Goal: Task Accomplishment & Management: Complete application form

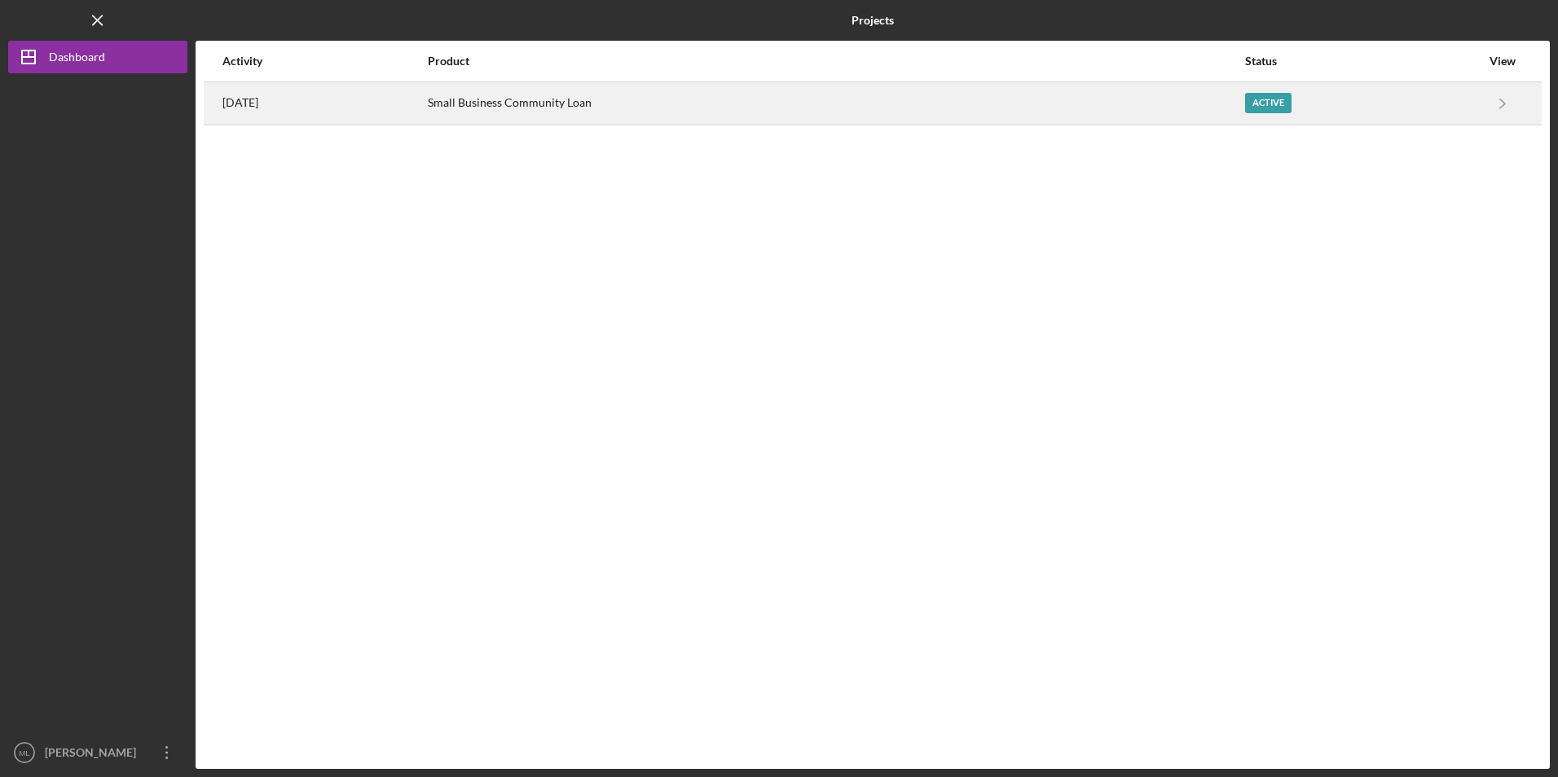
click at [529, 109] on div "Small Business Community Loan" at bounding box center [835, 103] width 815 height 41
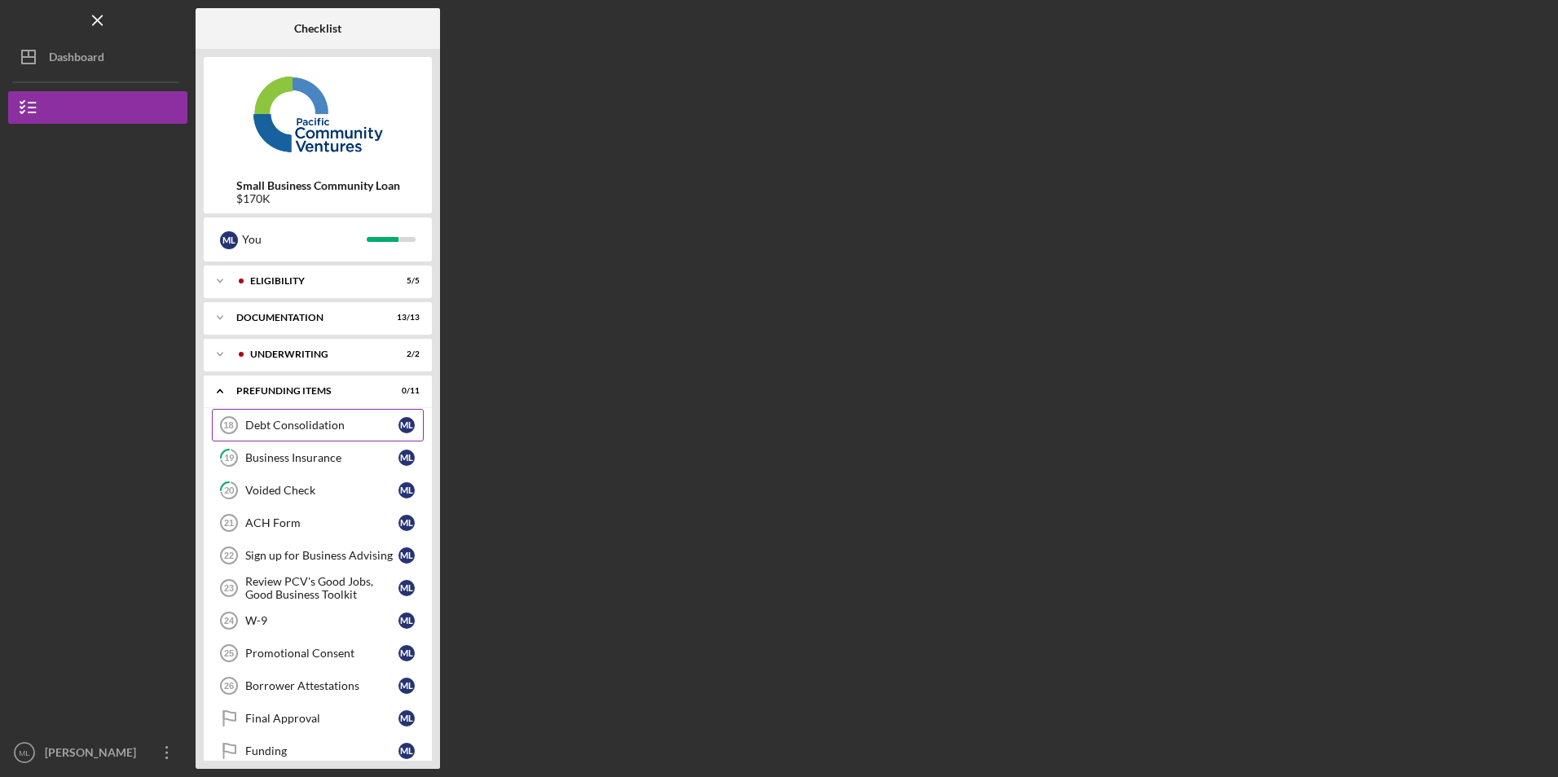
click at [278, 423] on div "Debt Consolidation" at bounding box center [321, 425] width 153 height 13
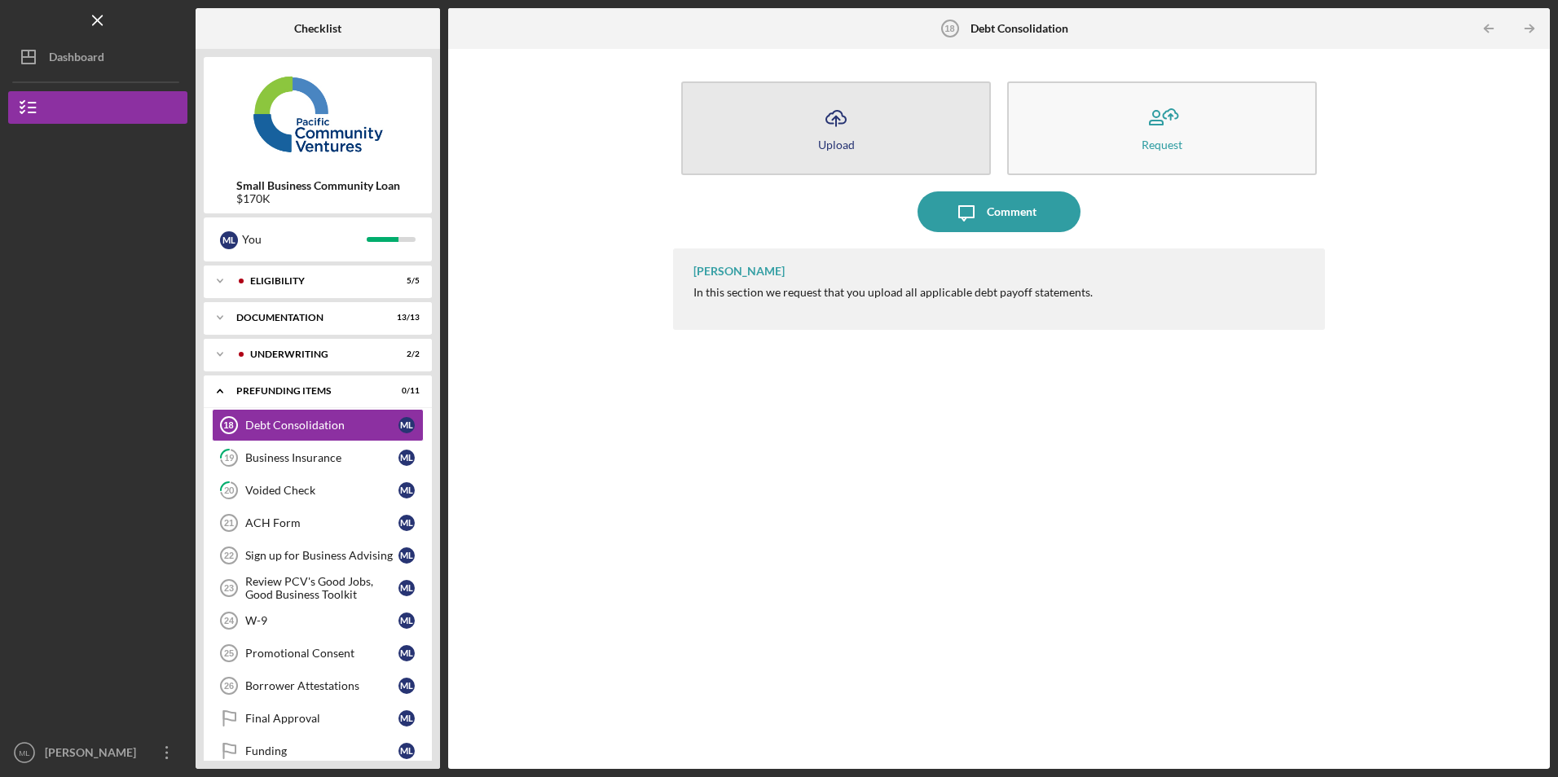
click at [896, 134] on button "Icon/Upload Upload" at bounding box center [836, 128] width 310 height 94
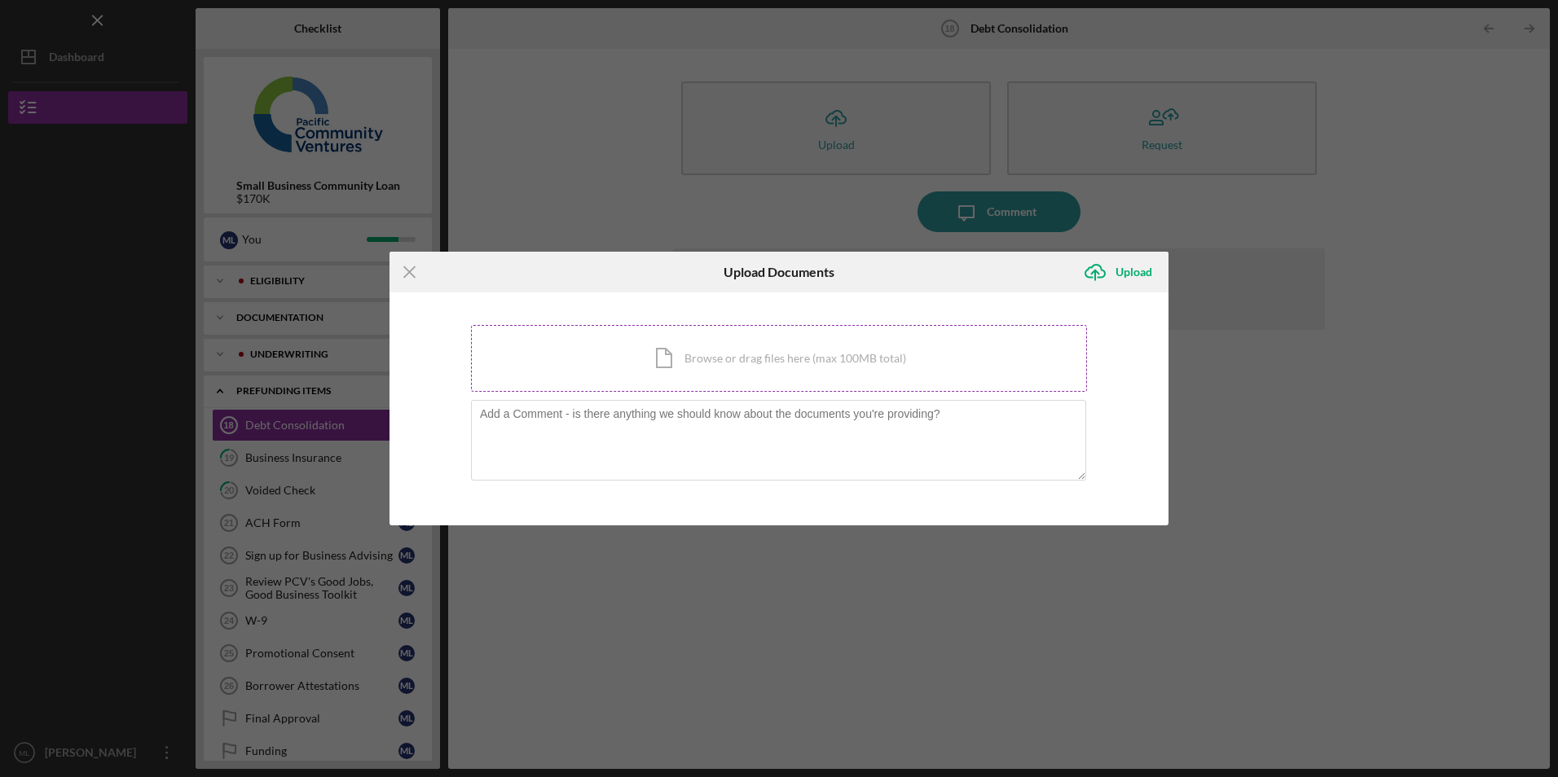
click at [697, 340] on div "Icon/Document Browse or drag files here (max 100MB total) Tap to choose files o…" at bounding box center [779, 358] width 616 height 67
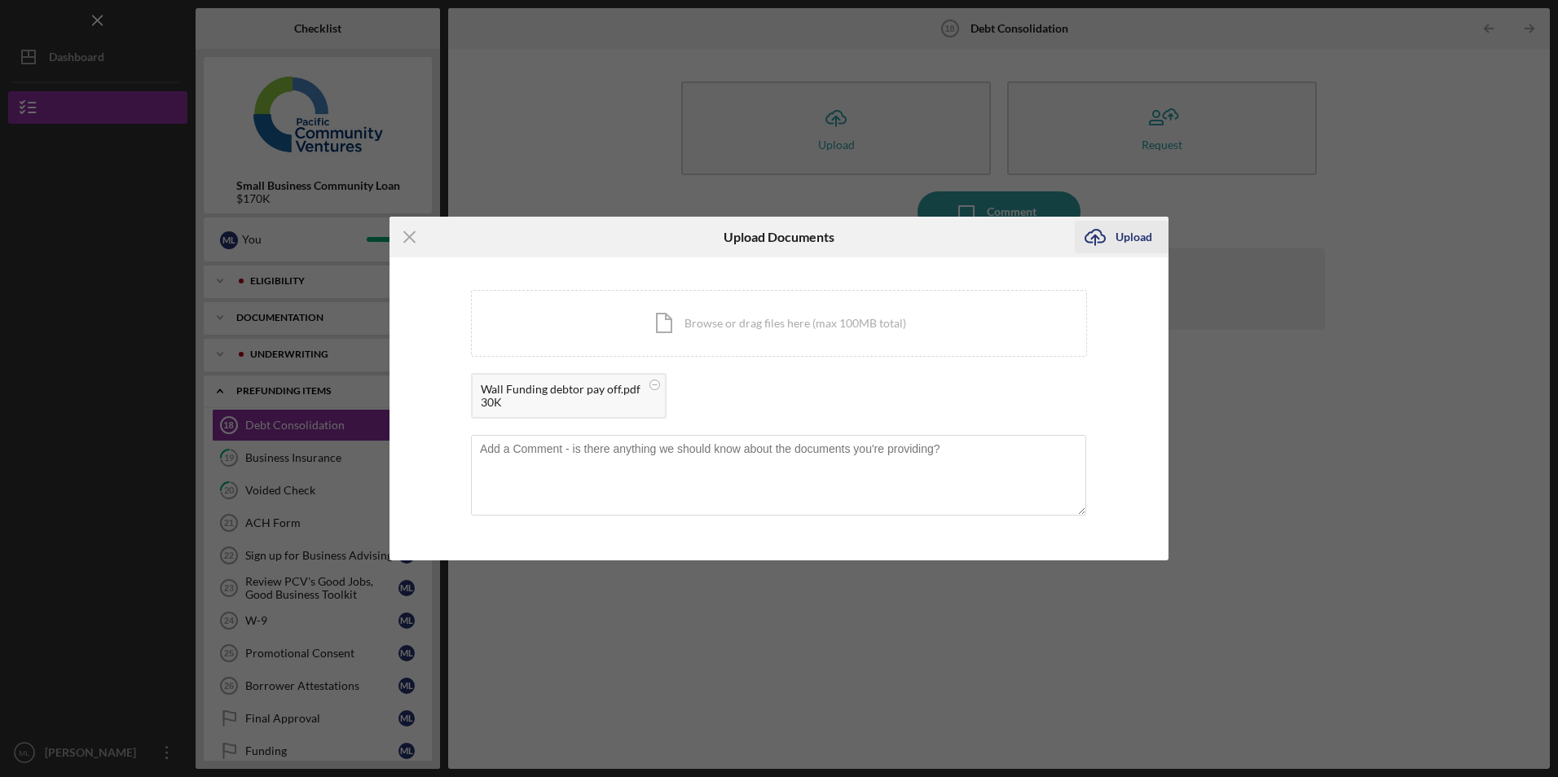
click at [1123, 235] on div "Upload" at bounding box center [1133, 237] width 37 height 33
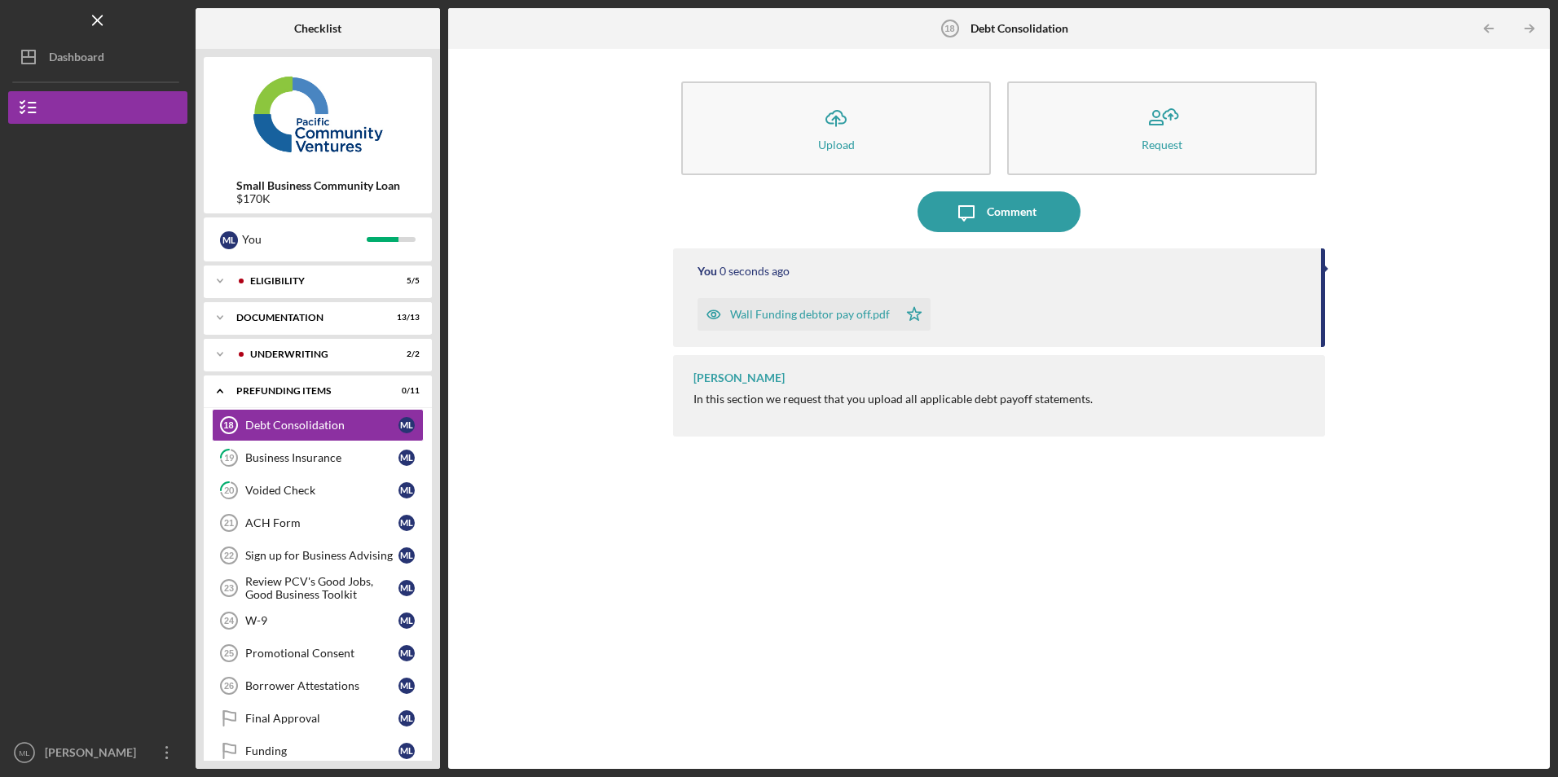
click at [810, 314] on div "Wall Funding debtor pay off.pdf" at bounding box center [810, 314] width 160 height 13
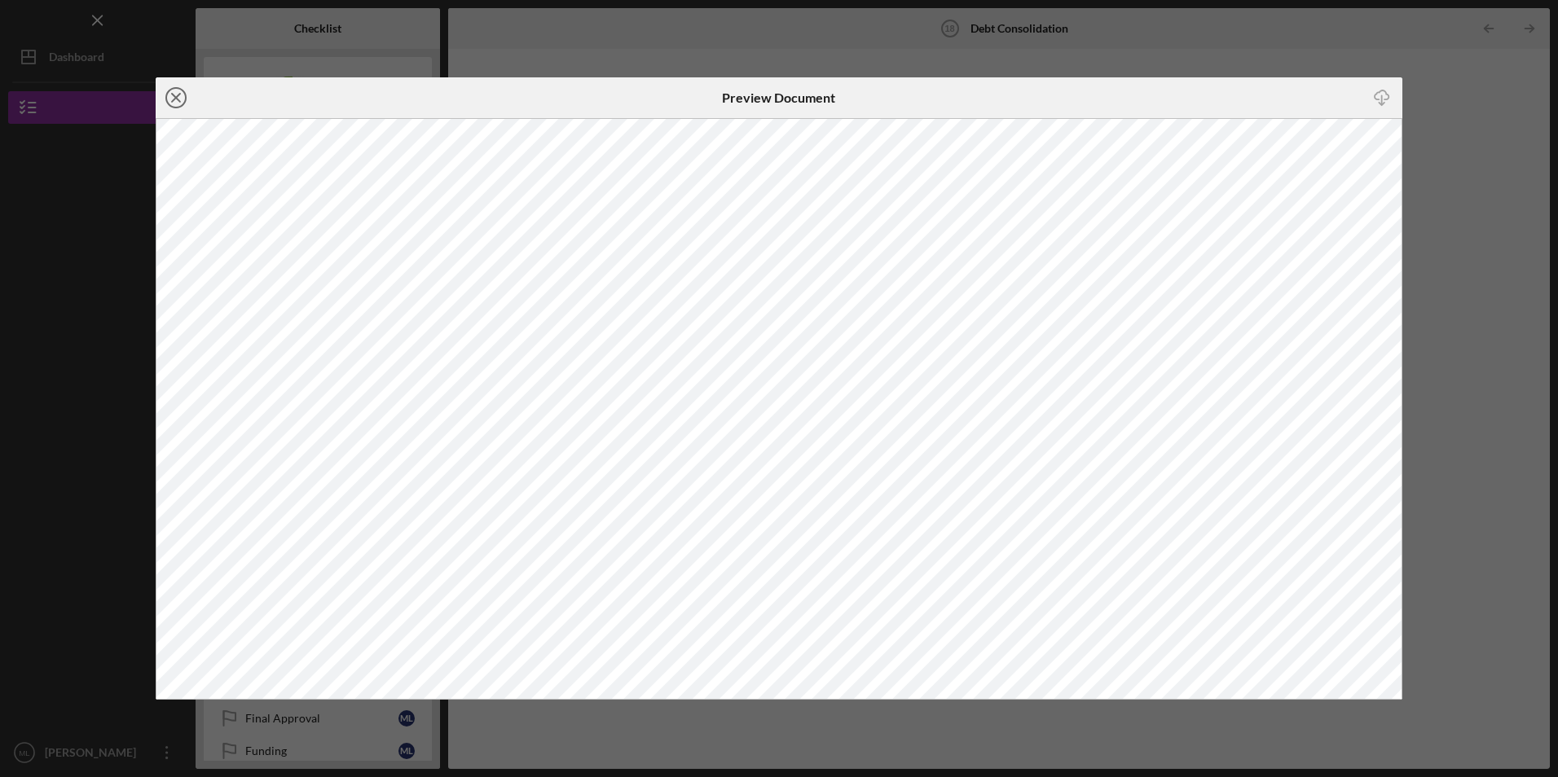
click at [176, 90] on icon "Icon/Close" at bounding box center [176, 97] width 41 height 41
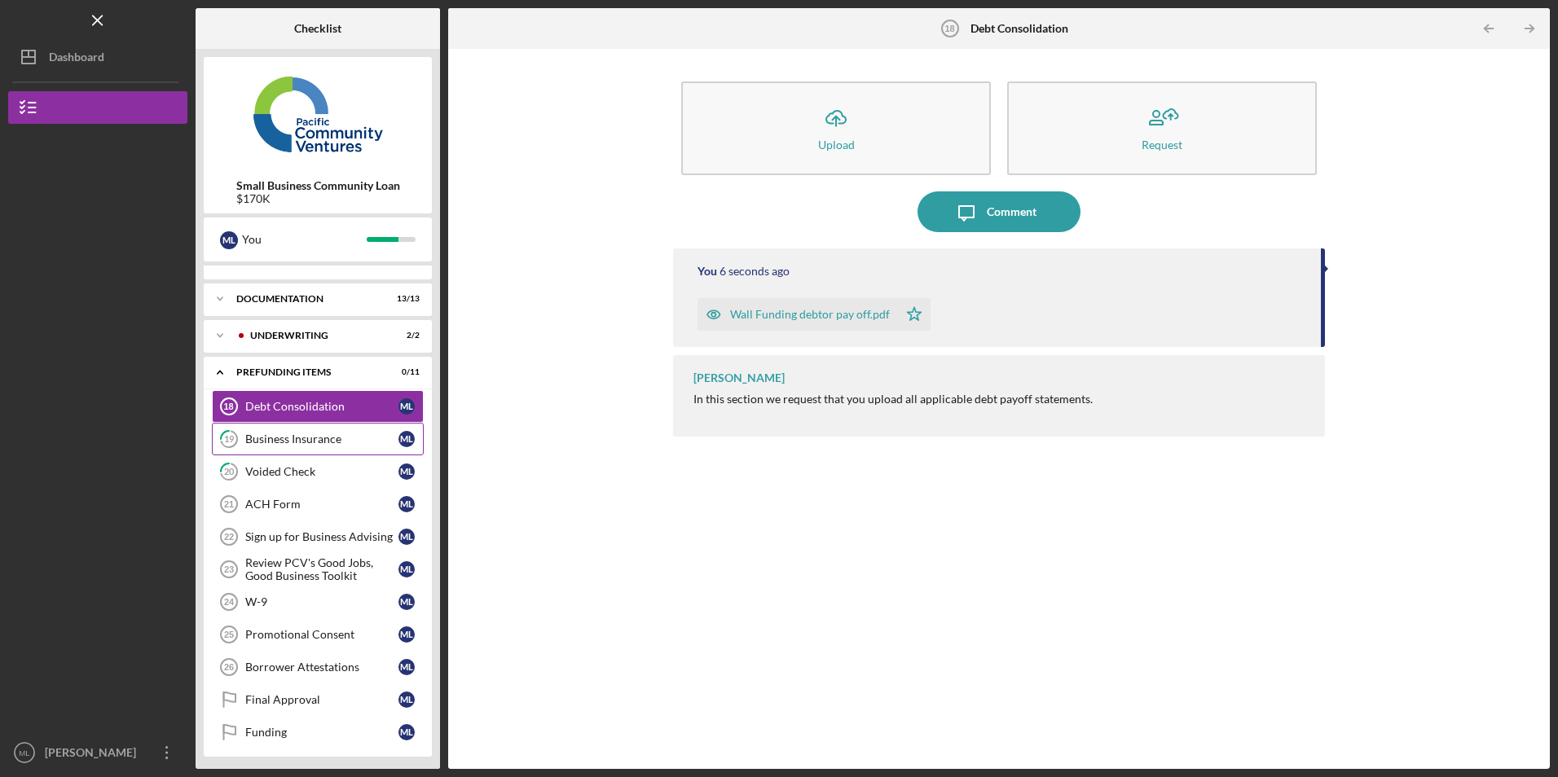
scroll to position [23, 0]
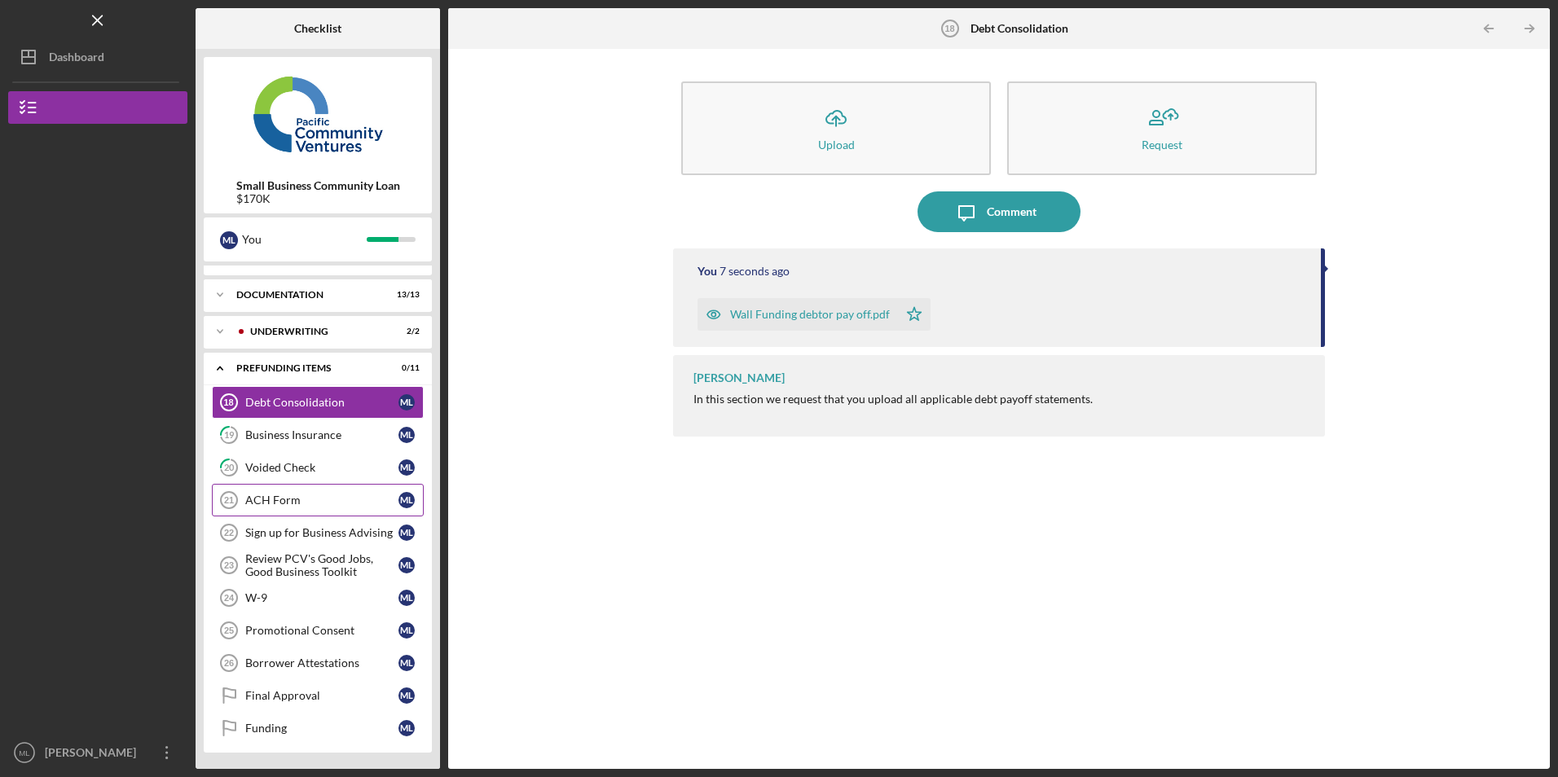
click at [311, 500] on div "ACH Form" at bounding box center [321, 500] width 153 height 13
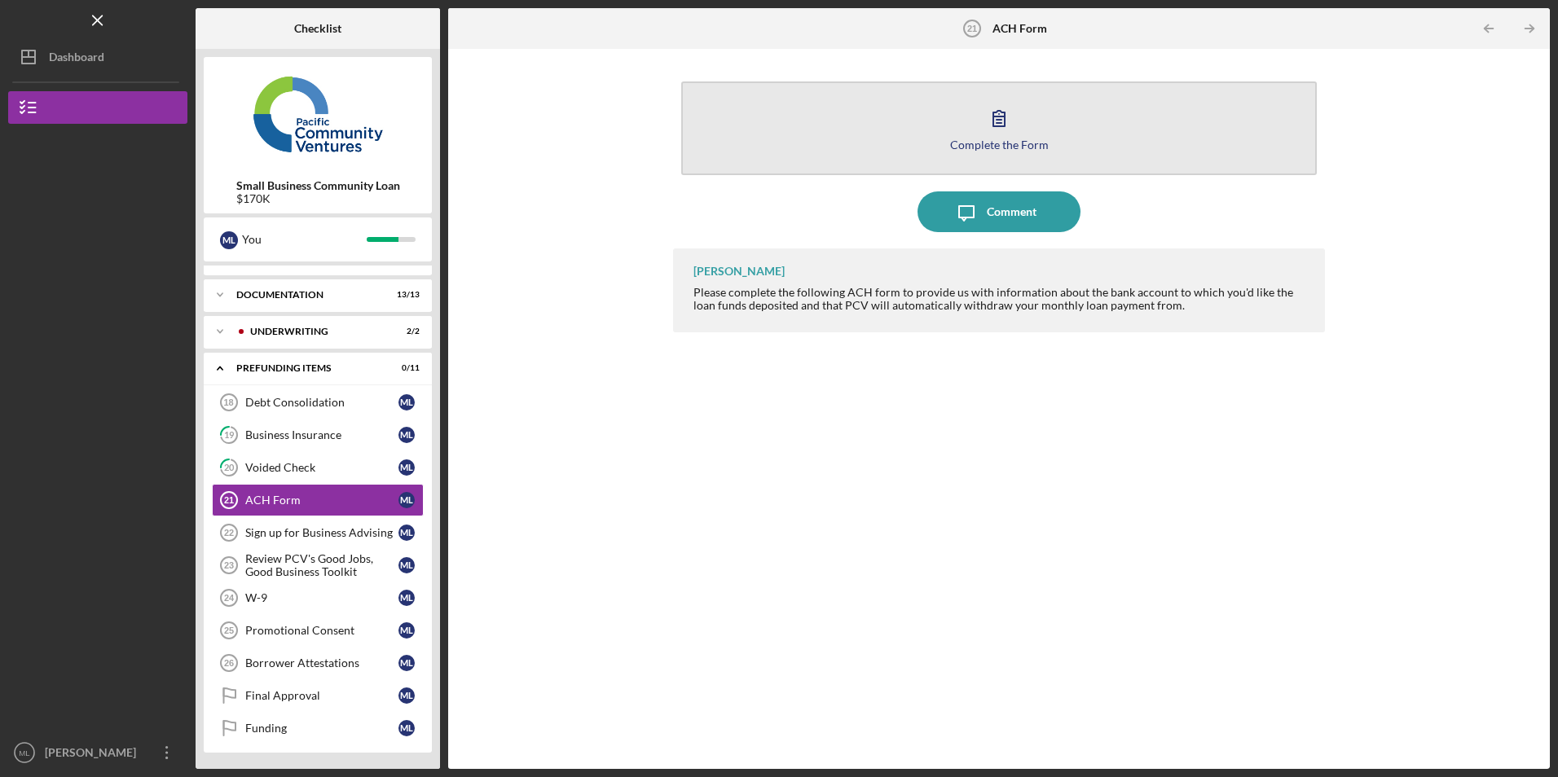
click at [889, 134] on button "Complete the Form Form" at bounding box center [998, 128] width 635 height 94
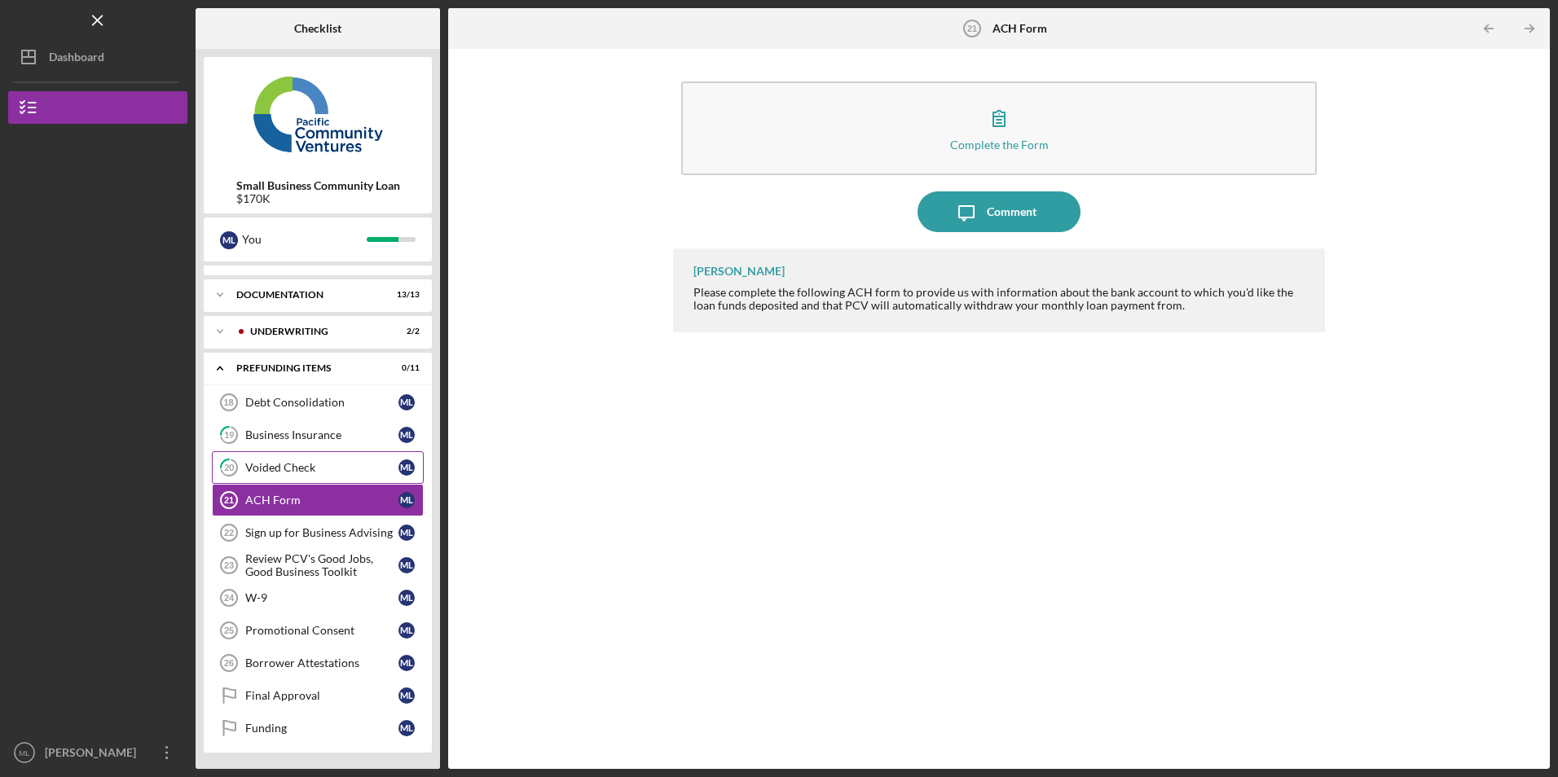
click at [295, 474] on div "Voided Check" at bounding box center [321, 467] width 153 height 13
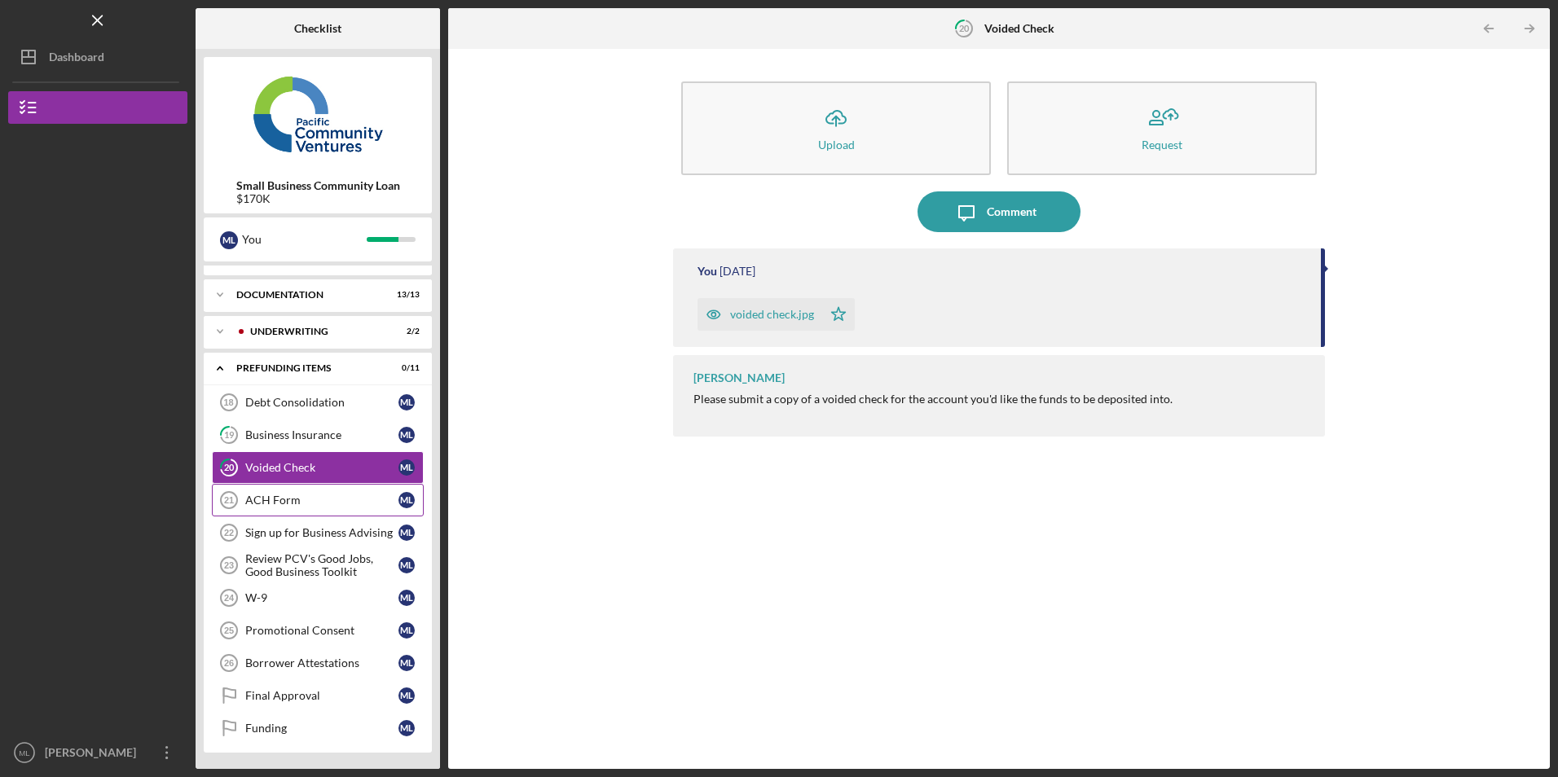
click at [288, 502] on div "ACH Form" at bounding box center [321, 500] width 153 height 13
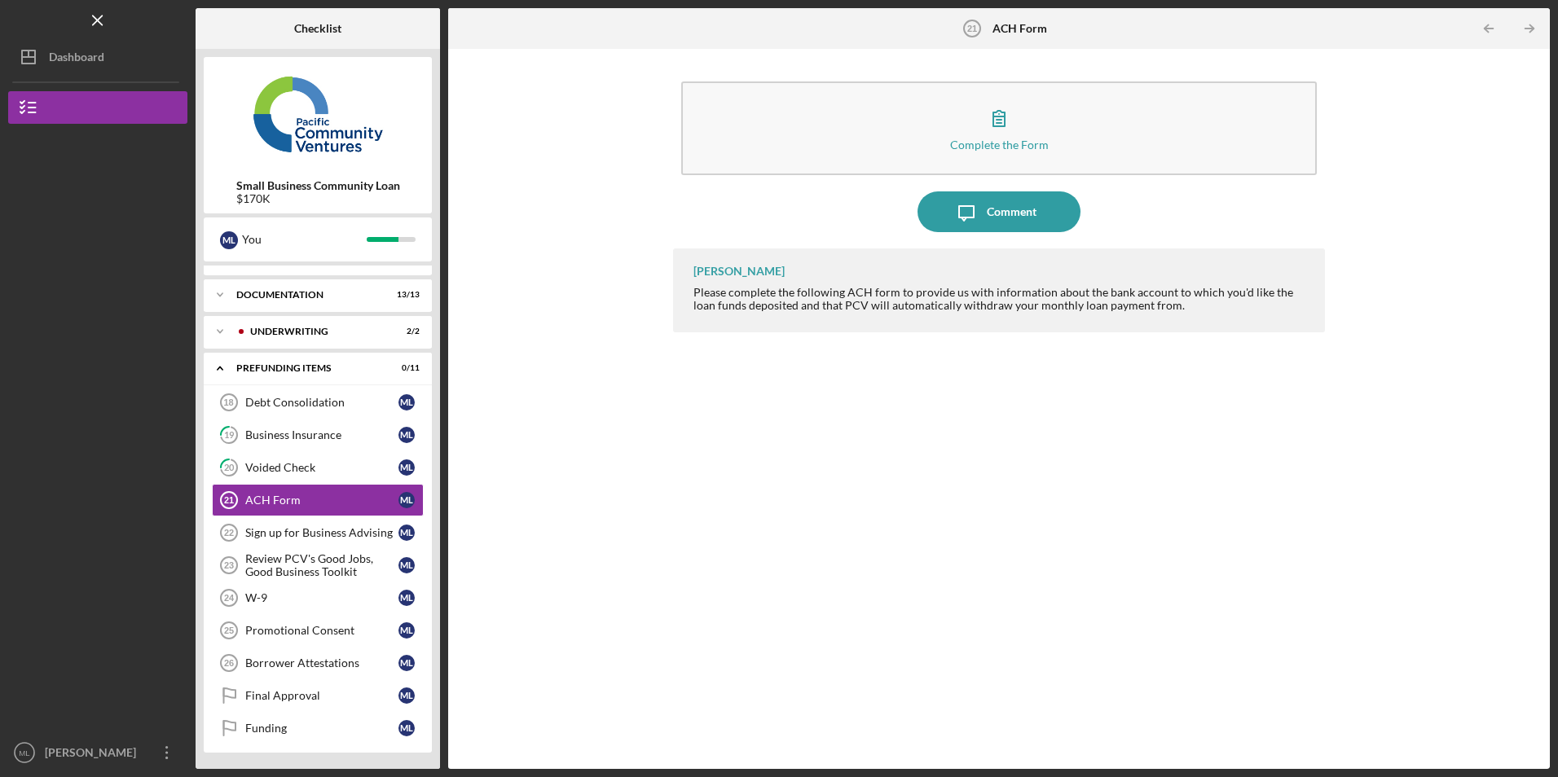
click at [867, 190] on div "Complete the Form Form" at bounding box center [998, 132] width 651 height 118
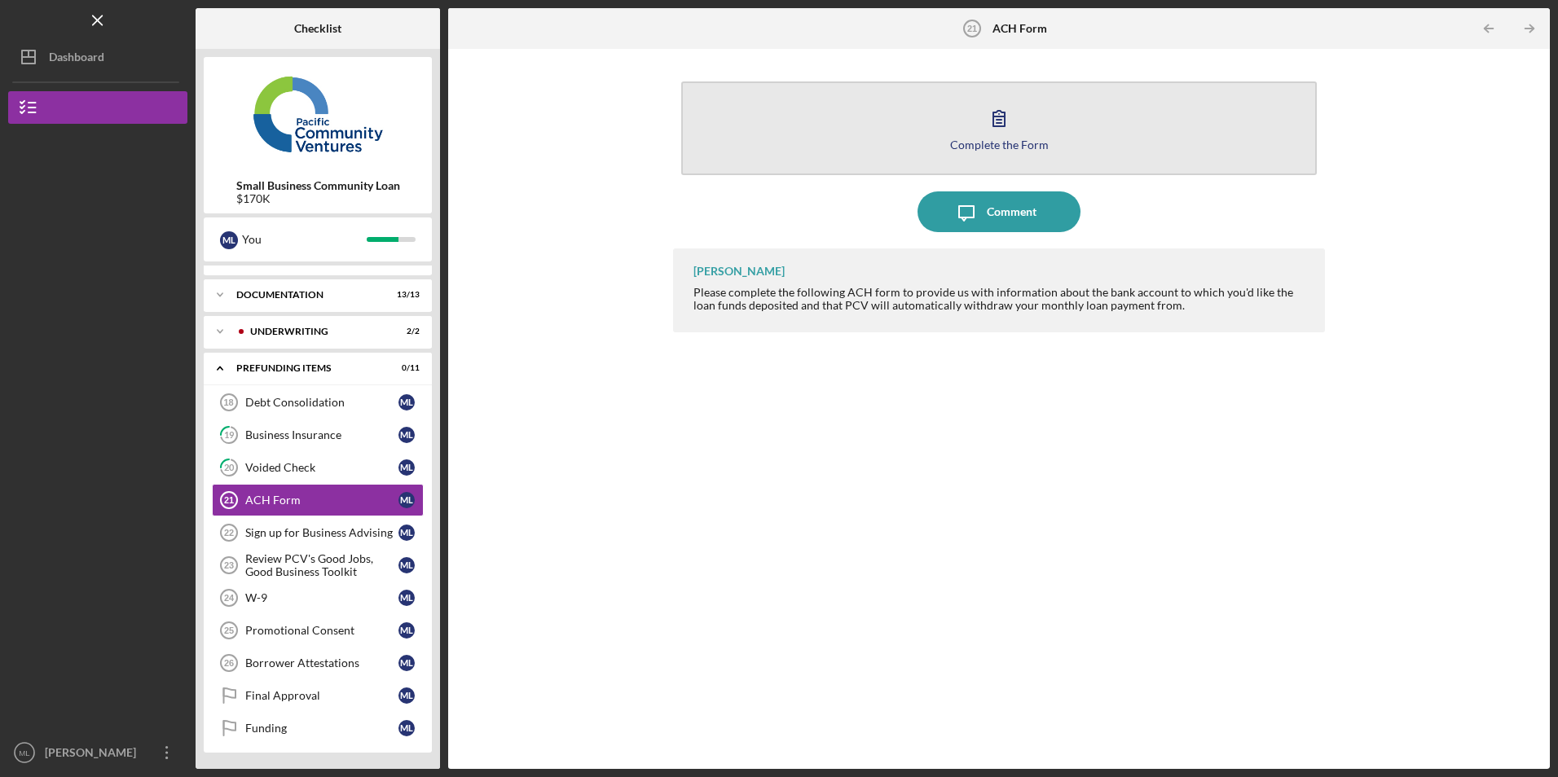
click at [850, 134] on button "Complete the Form Form" at bounding box center [998, 128] width 635 height 94
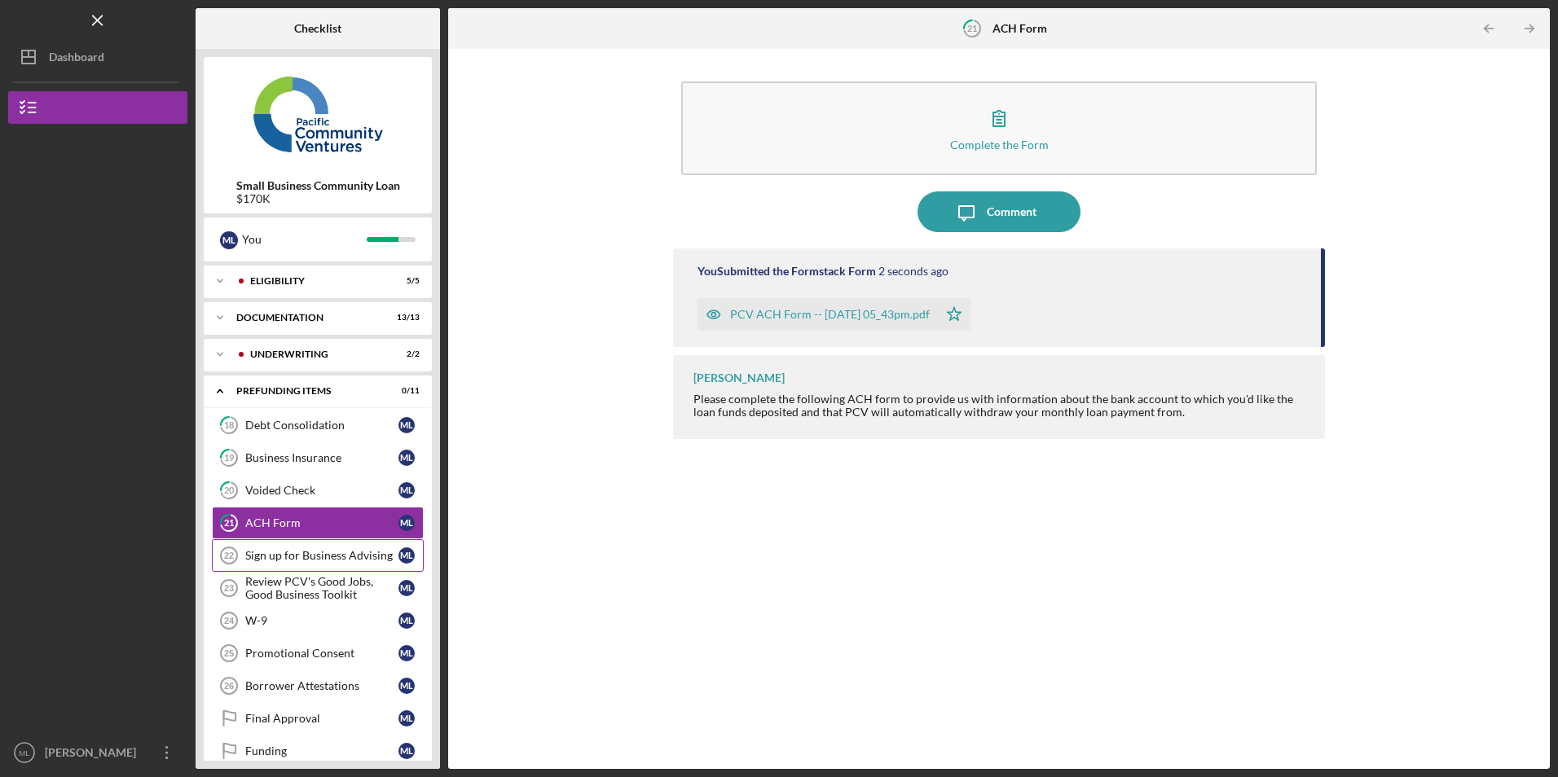
click at [321, 561] on div "Sign up for Business Advising" at bounding box center [321, 555] width 153 height 13
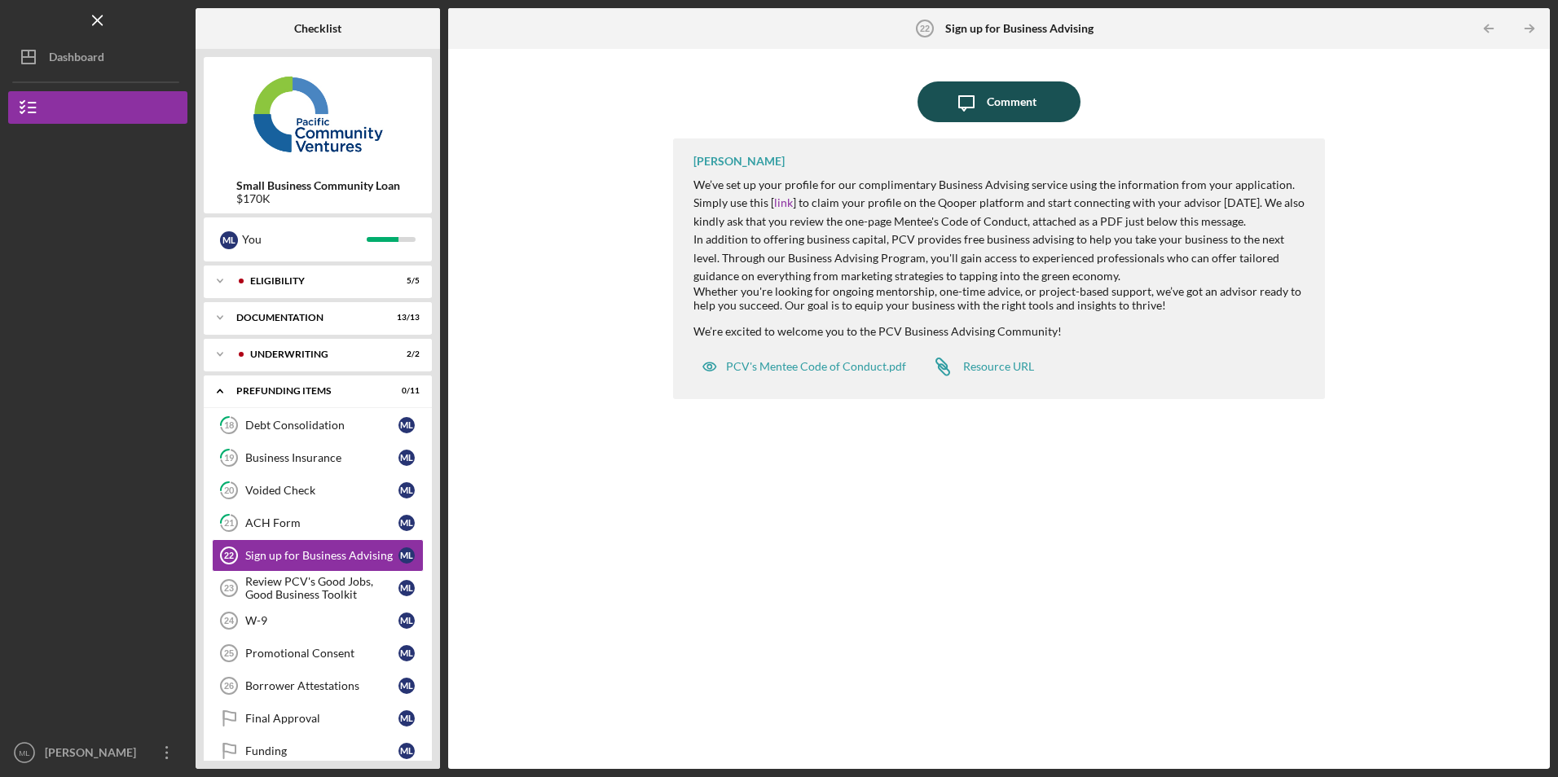
click at [969, 103] on icon "Icon/Message" at bounding box center [966, 101] width 41 height 41
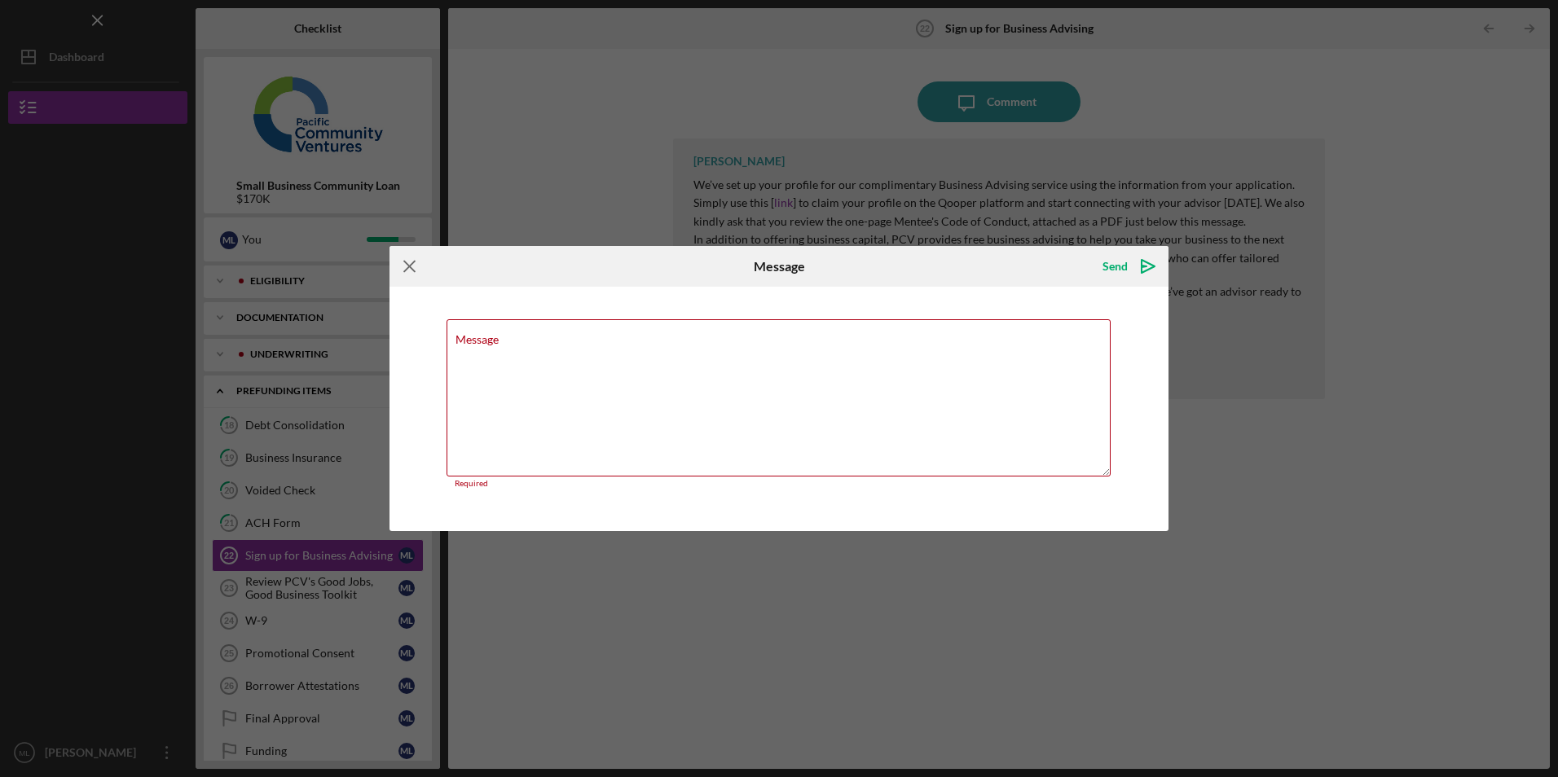
click at [415, 271] on icon "Icon/Menu Close" at bounding box center [409, 266] width 41 height 41
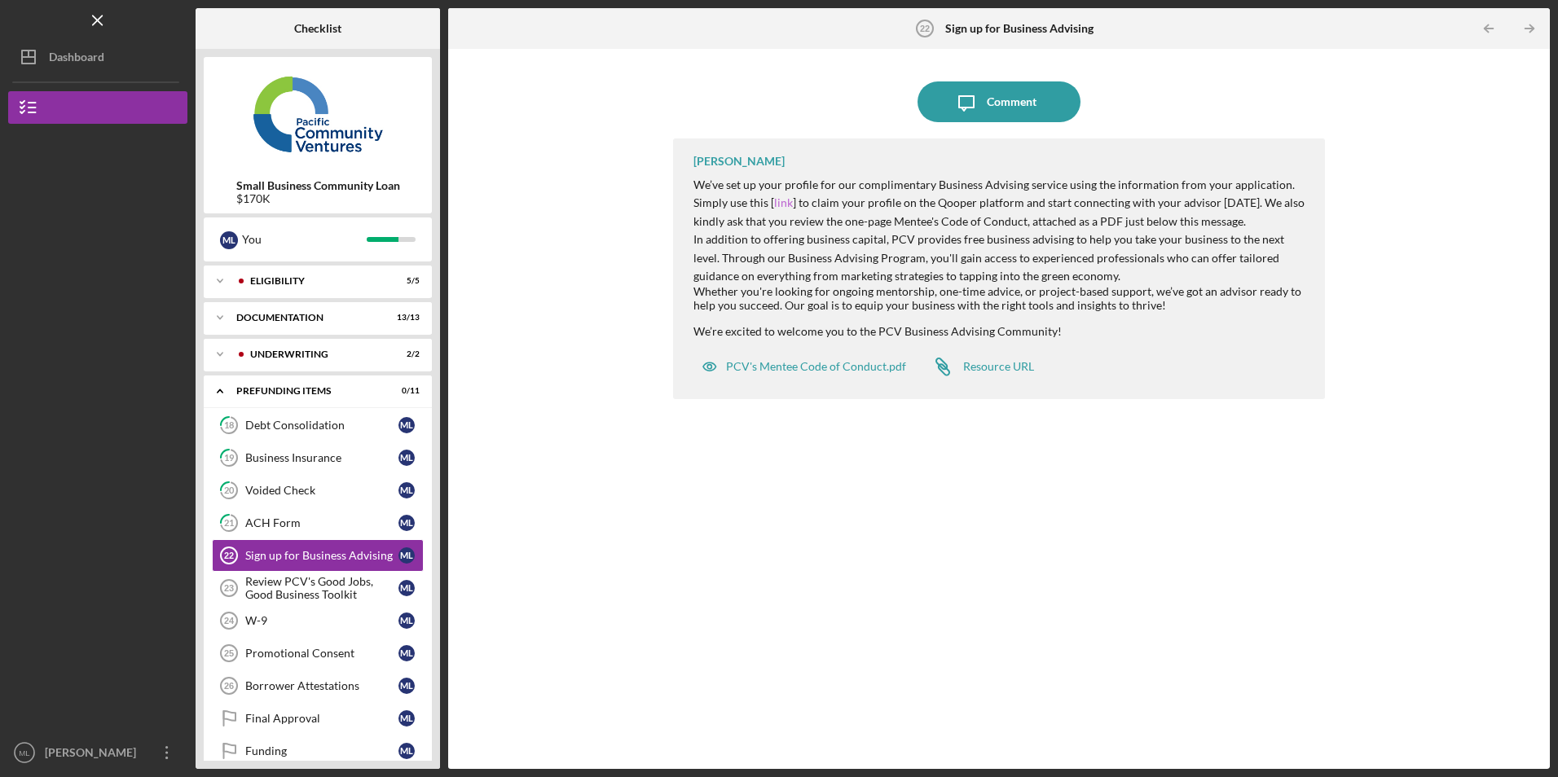
click at [780, 197] on link "link" at bounding box center [783, 203] width 19 height 14
click at [1003, 98] on div "Comment" at bounding box center [1012, 101] width 50 height 41
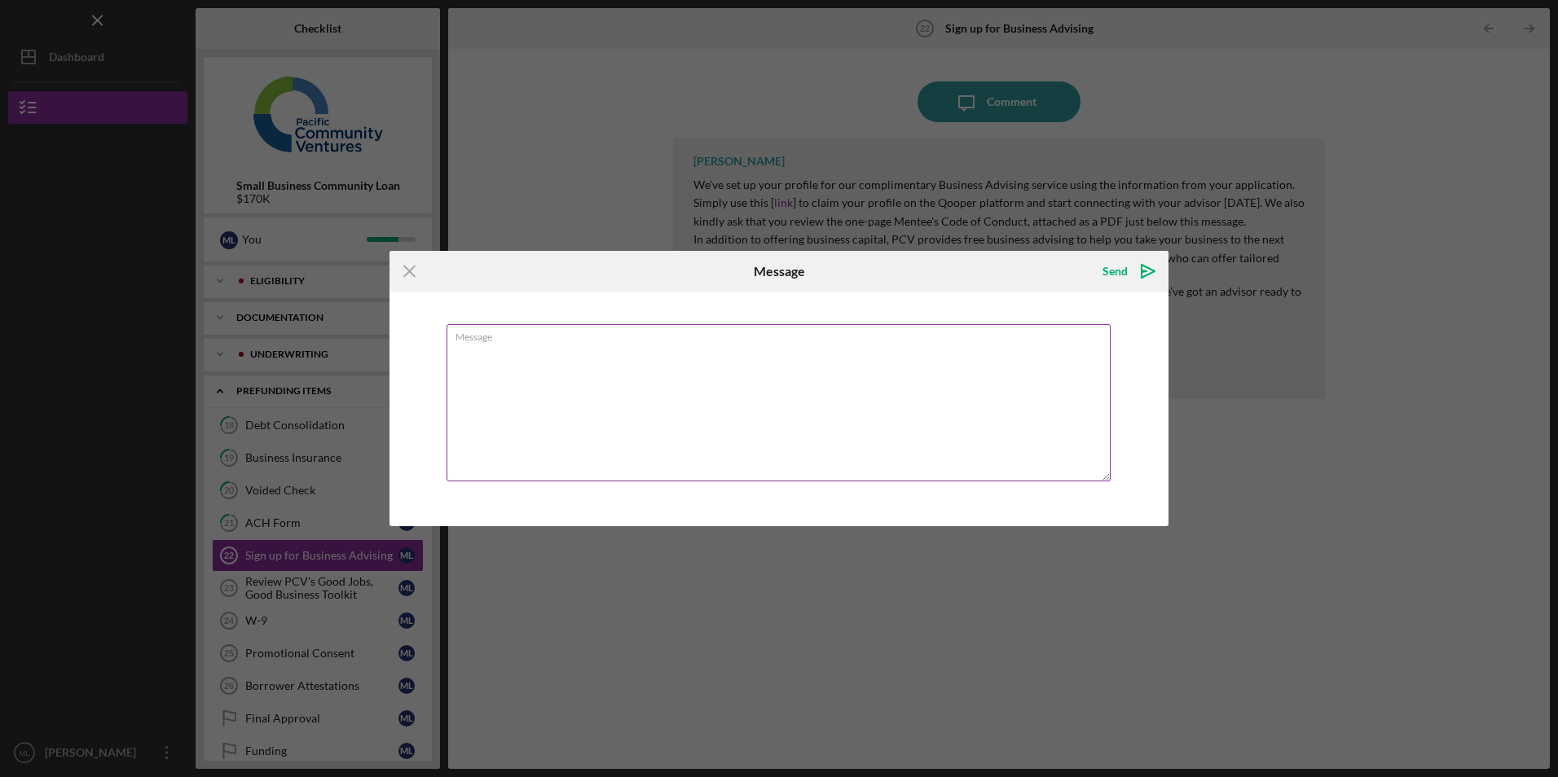
click at [716, 417] on textarea "Message" at bounding box center [778, 402] width 664 height 157
click at [410, 266] on icon "Icon/Menu Close" at bounding box center [409, 271] width 41 height 41
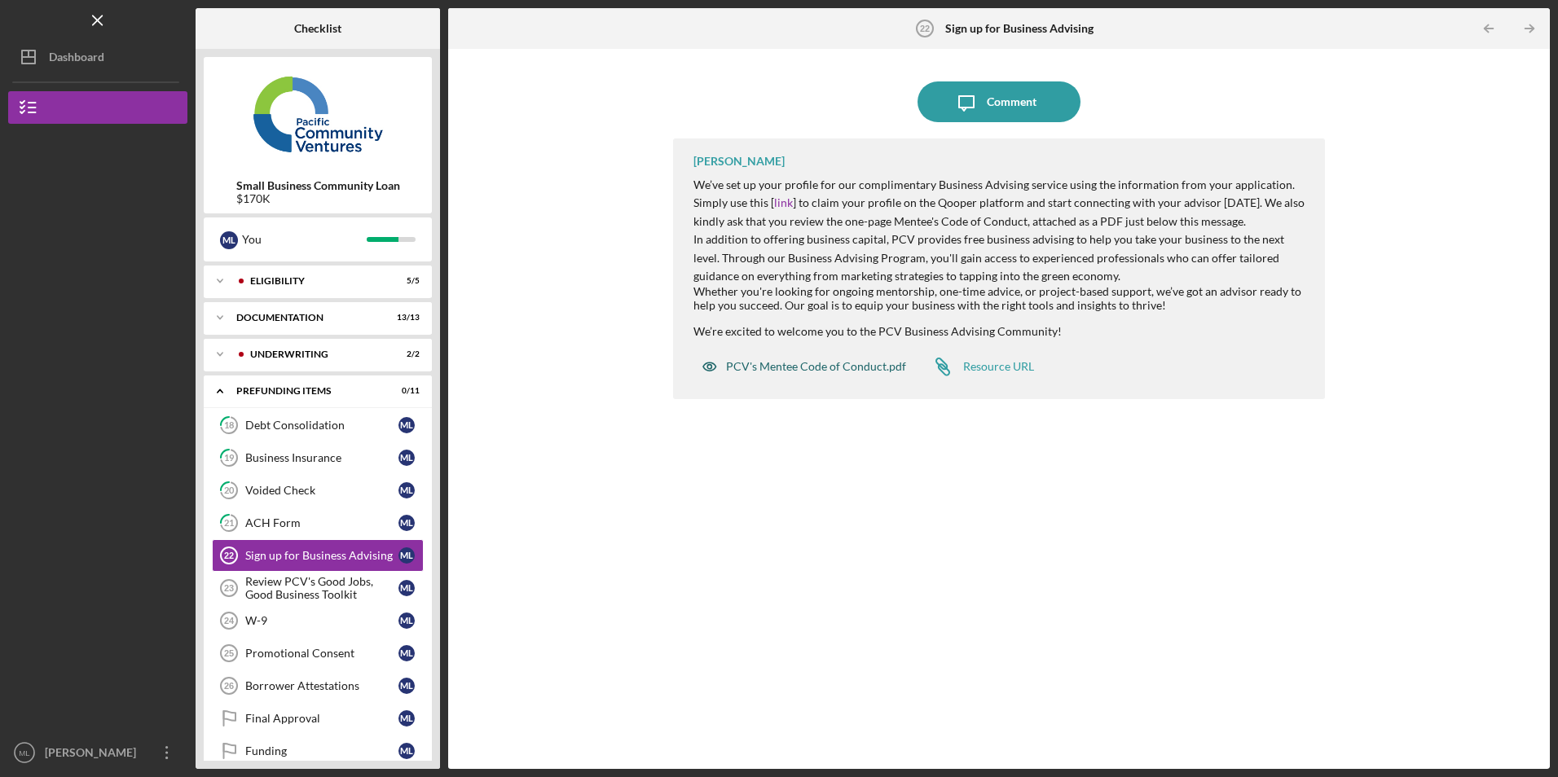
click at [812, 371] on div "PCV's Mentee Code of Conduct.pdf" at bounding box center [816, 366] width 180 height 13
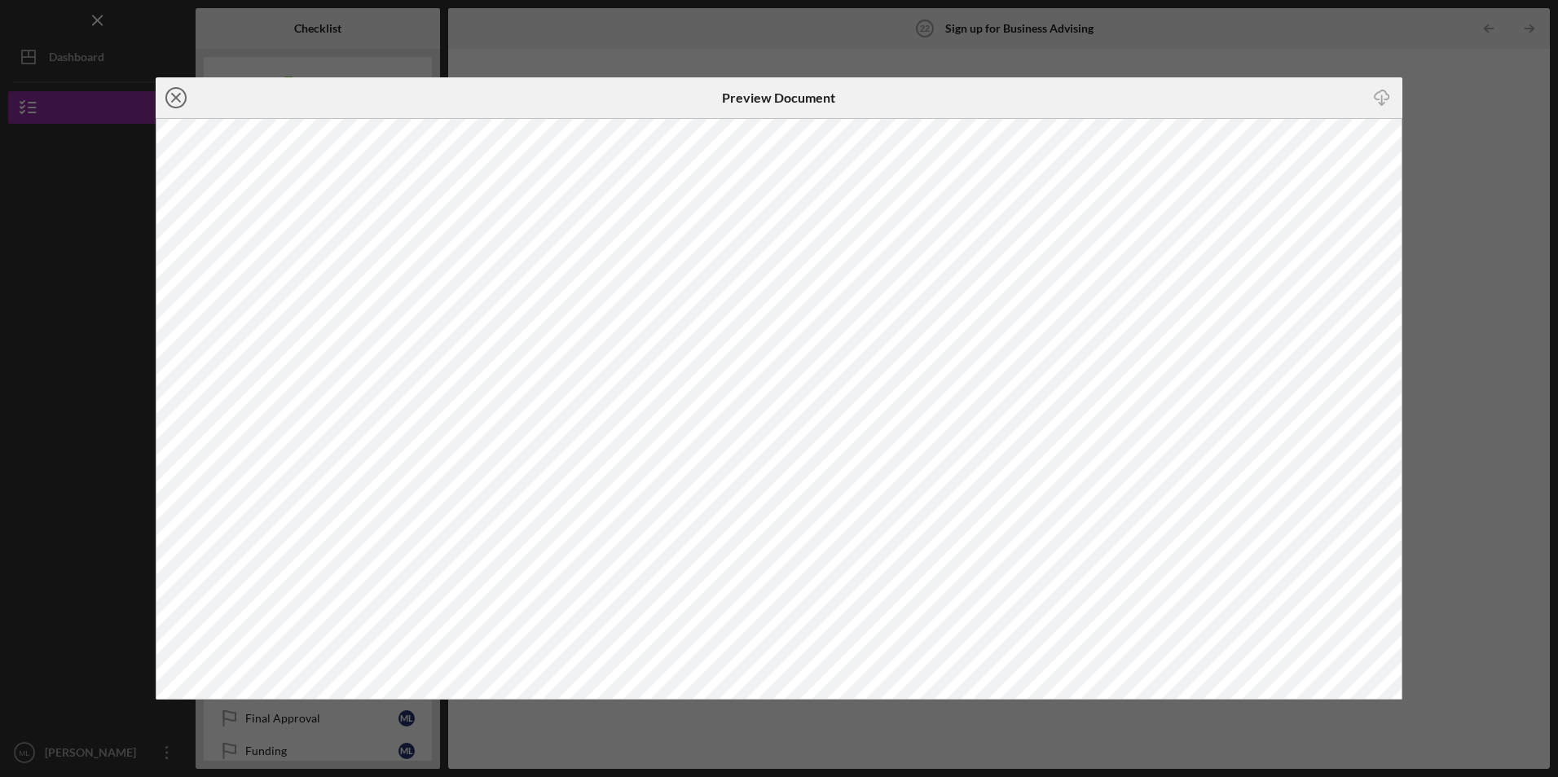
click at [178, 100] on line at bounding box center [176, 98] width 8 height 8
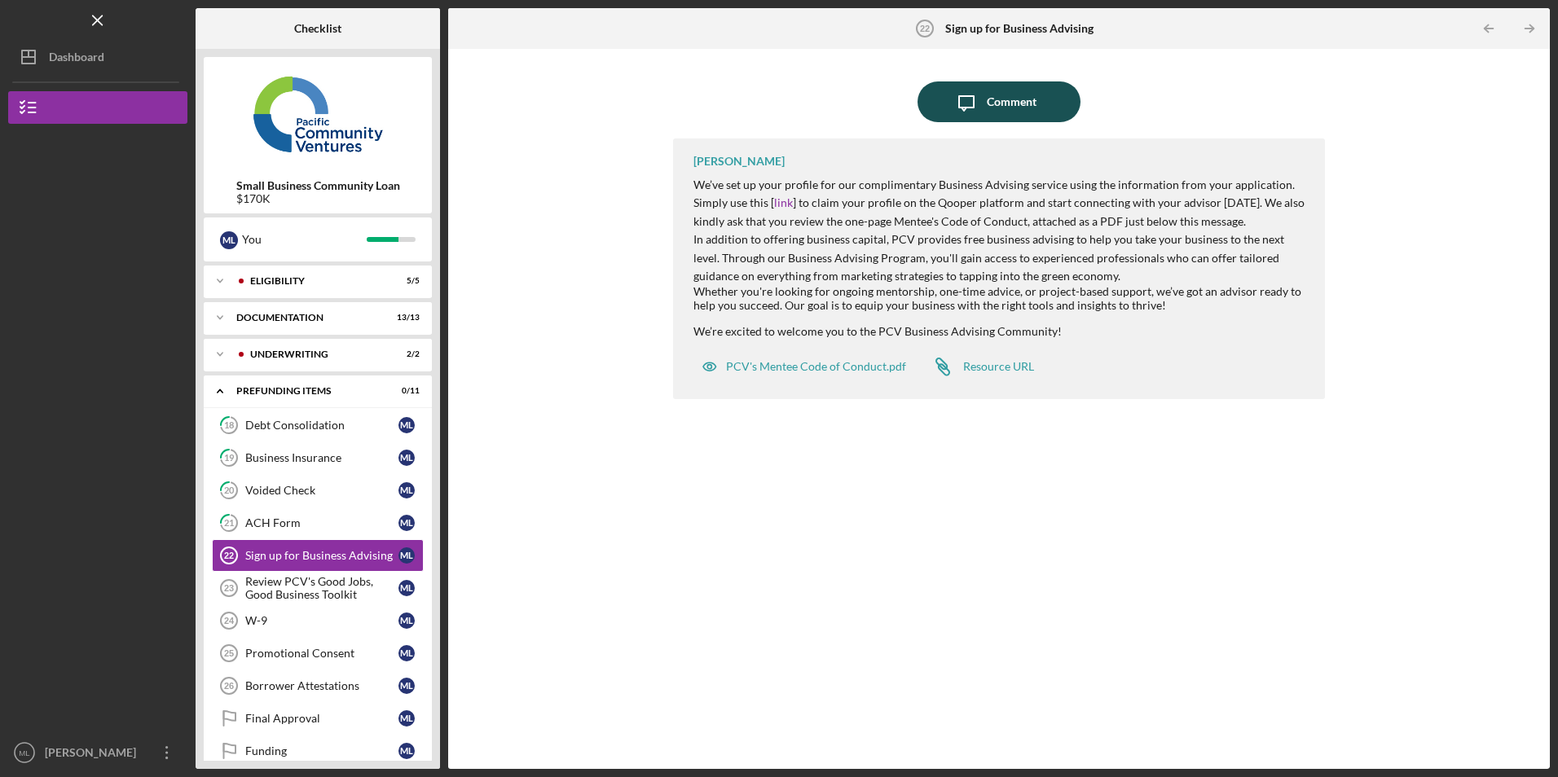
click at [1008, 95] on div "Comment" at bounding box center [1012, 101] width 50 height 41
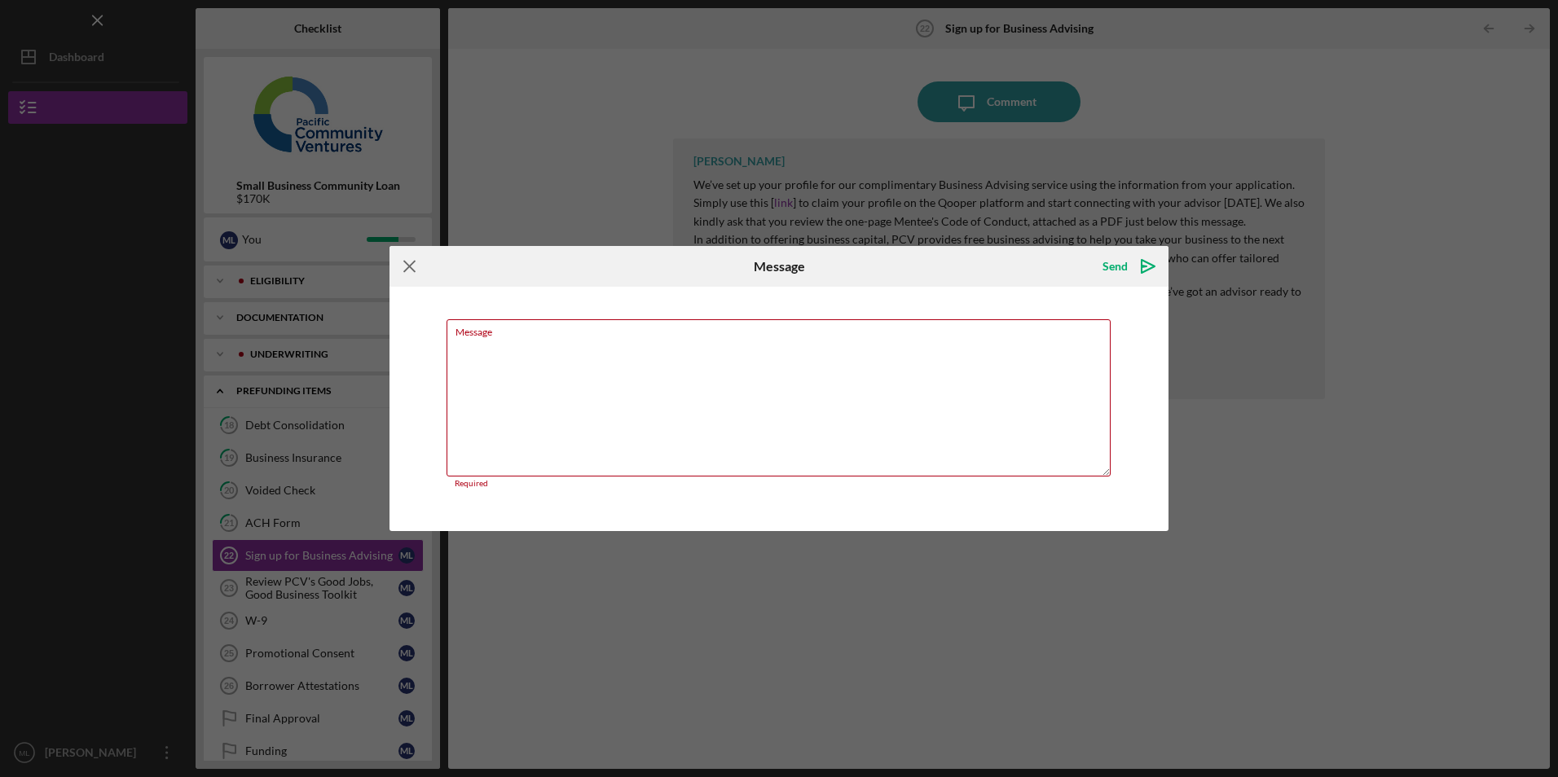
click at [416, 266] on icon "Icon/Menu Close" at bounding box center [409, 266] width 41 height 41
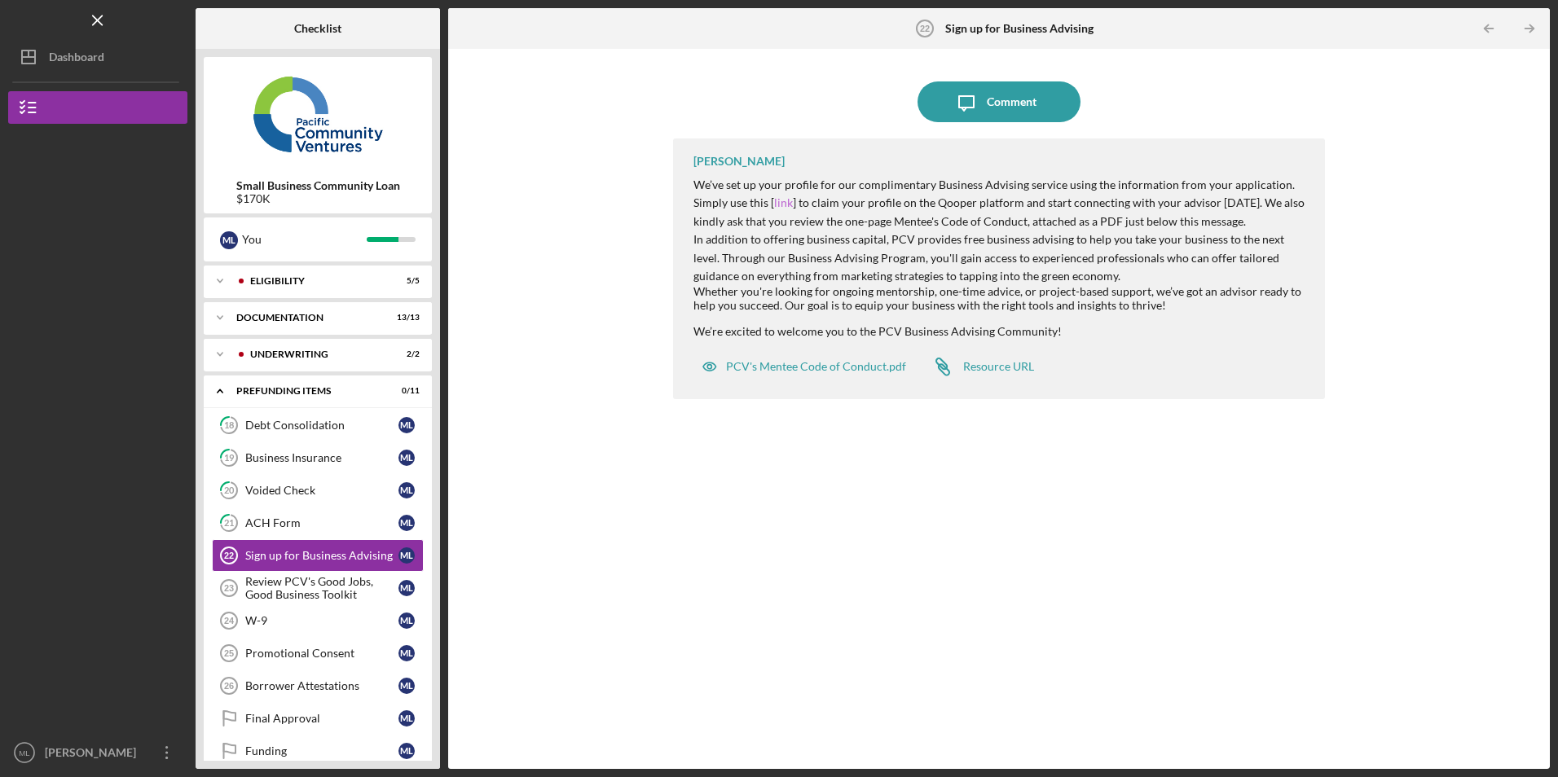
click at [780, 204] on link "link" at bounding box center [783, 203] width 19 height 14
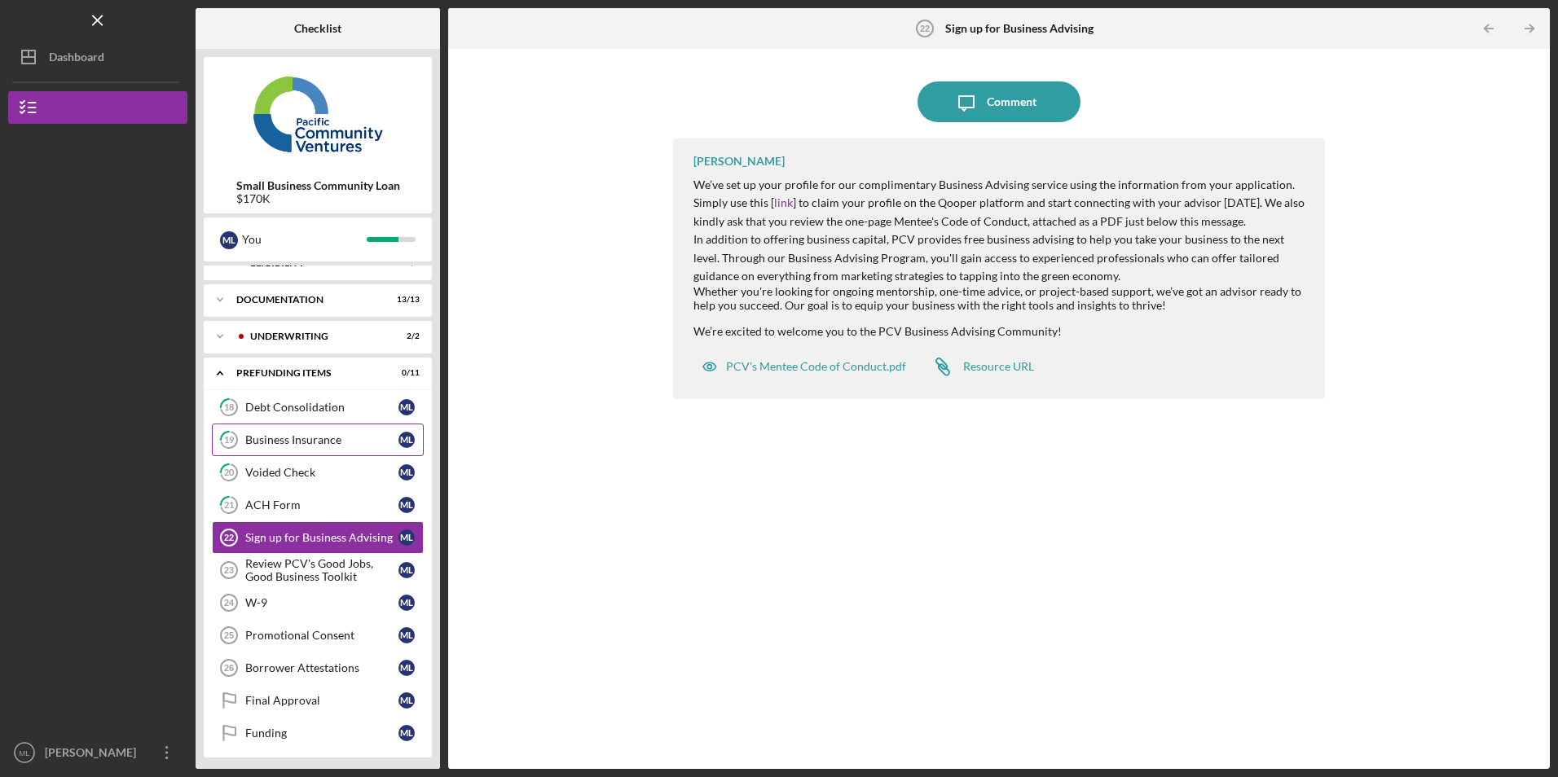
scroll to position [23, 0]
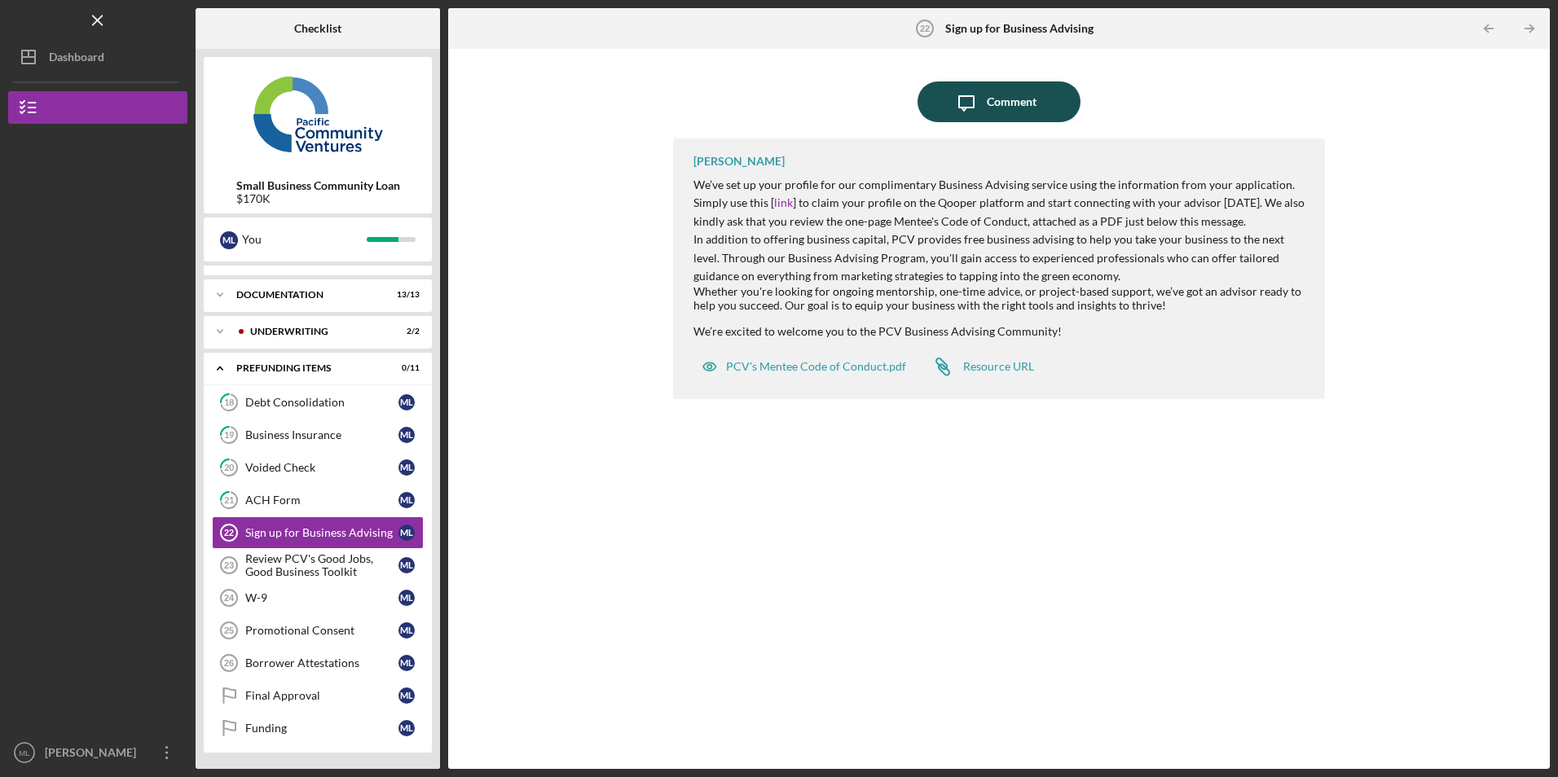
click at [1010, 115] on div "Comment" at bounding box center [1012, 101] width 50 height 41
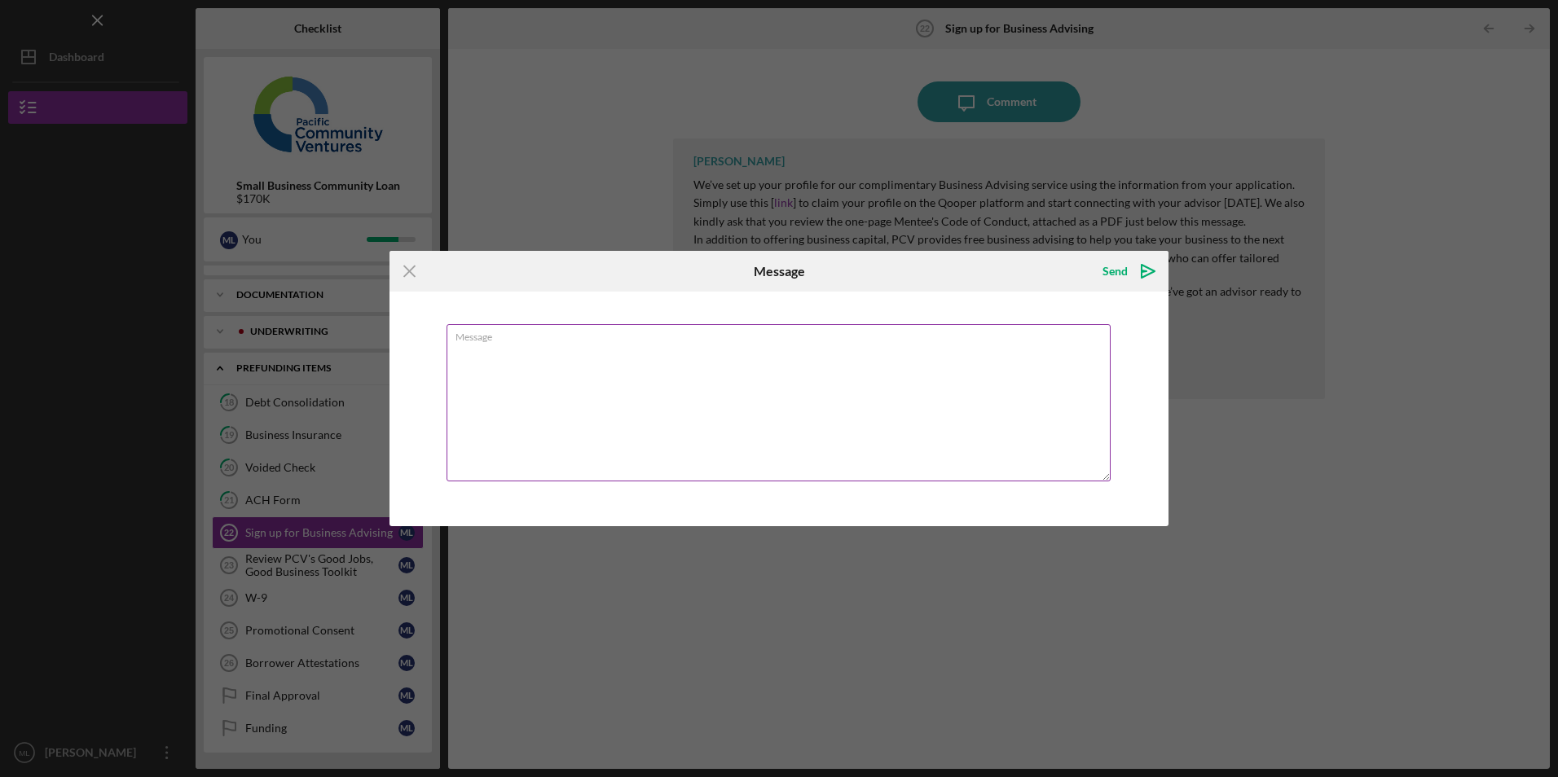
click at [807, 411] on textarea "Message" at bounding box center [778, 402] width 664 height 157
type textarea "Unable to use link and received email, erro occur when trying to sign up."
click at [1119, 273] on div "Send" at bounding box center [1114, 271] width 25 height 33
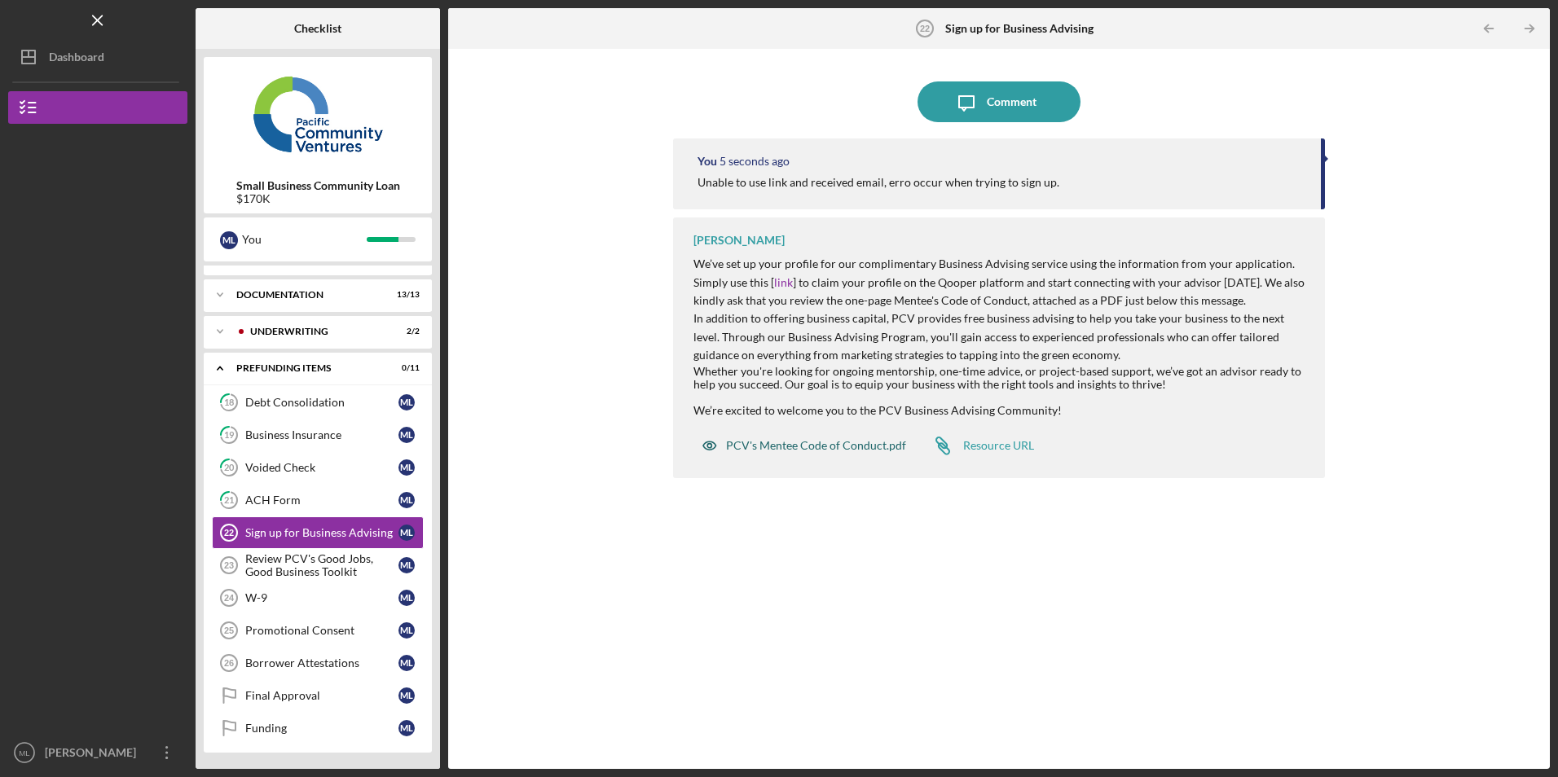
click at [805, 440] on div "PCV's Mentee Code of Conduct.pdf" at bounding box center [816, 445] width 180 height 13
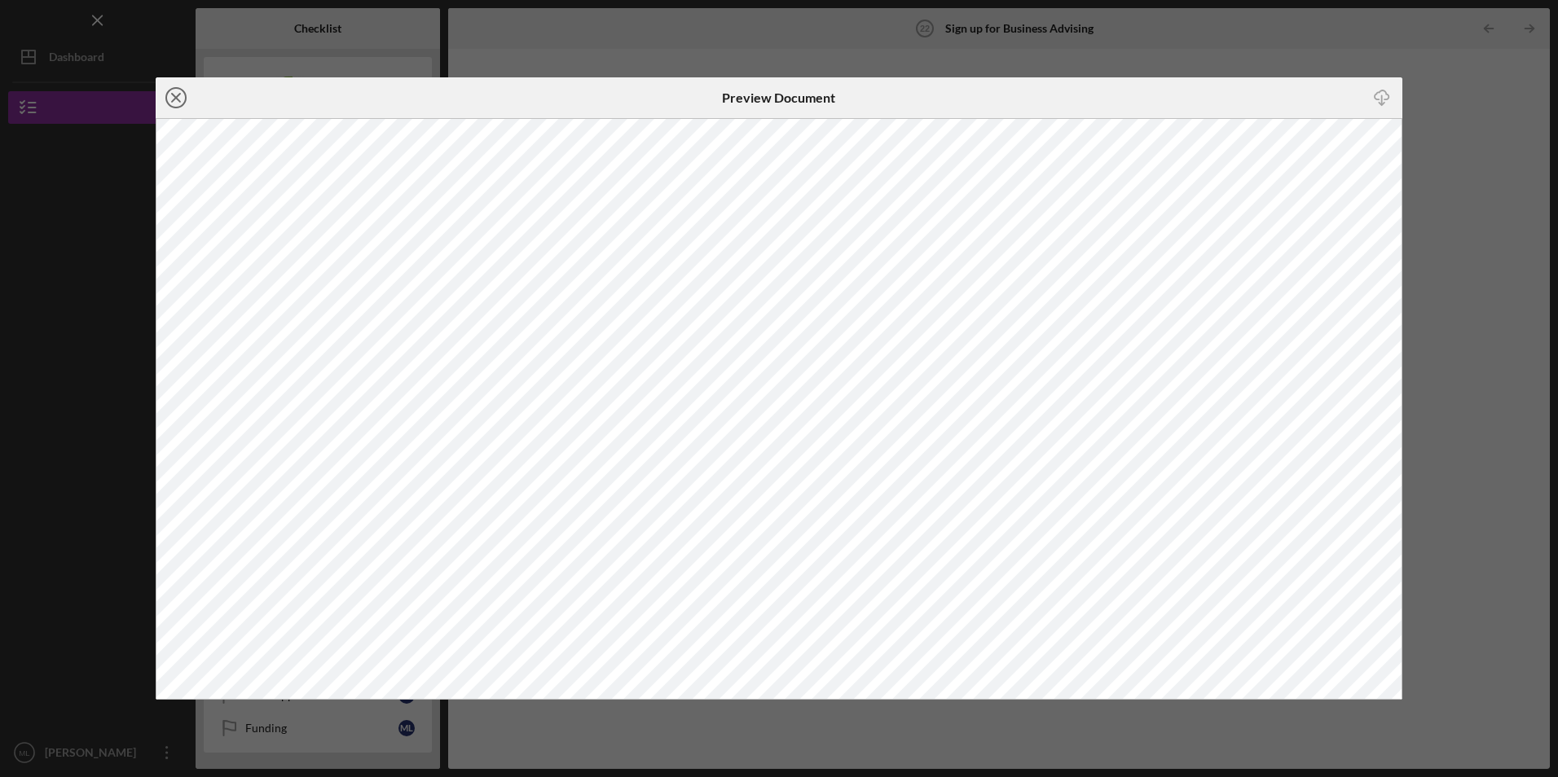
click at [174, 102] on icon "Icon/Close" at bounding box center [176, 97] width 41 height 41
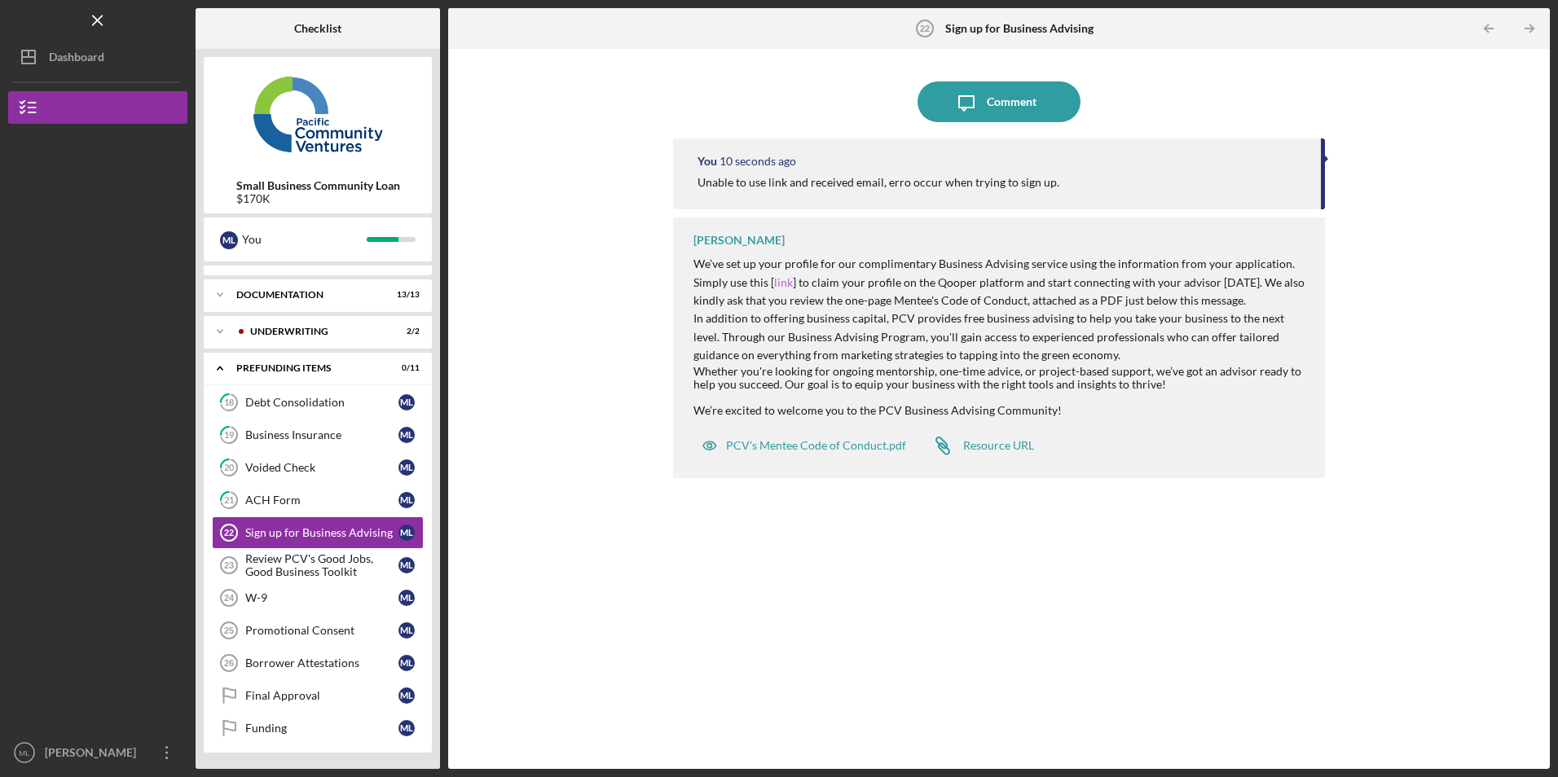
click at [780, 284] on link "link" at bounding box center [783, 282] width 19 height 14
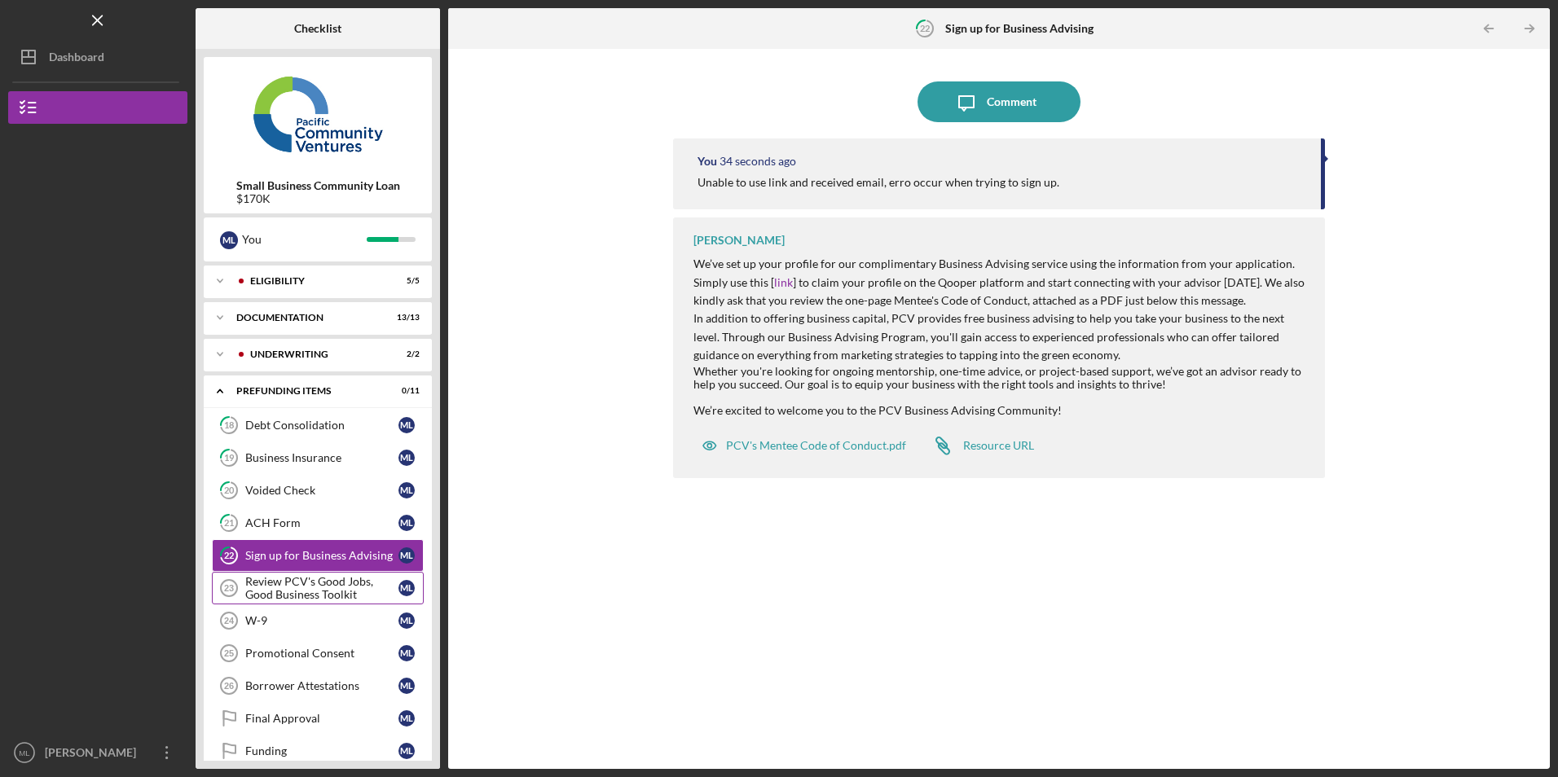
click at [321, 590] on div "Review PCV's Good Jobs, Good Business Toolkit" at bounding box center [321, 588] width 153 height 26
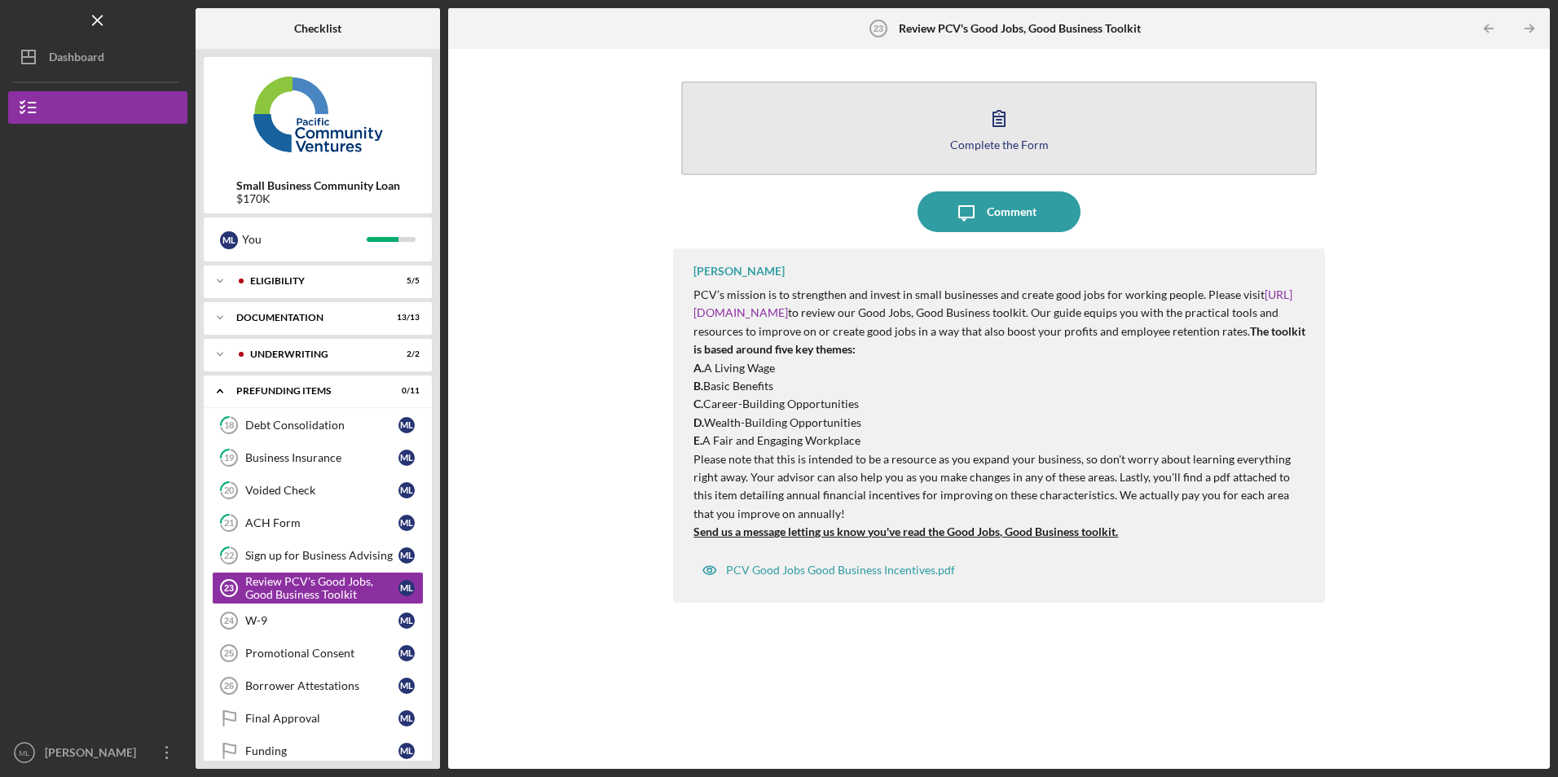
click at [923, 125] on button "Complete the Form Form" at bounding box center [998, 128] width 635 height 94
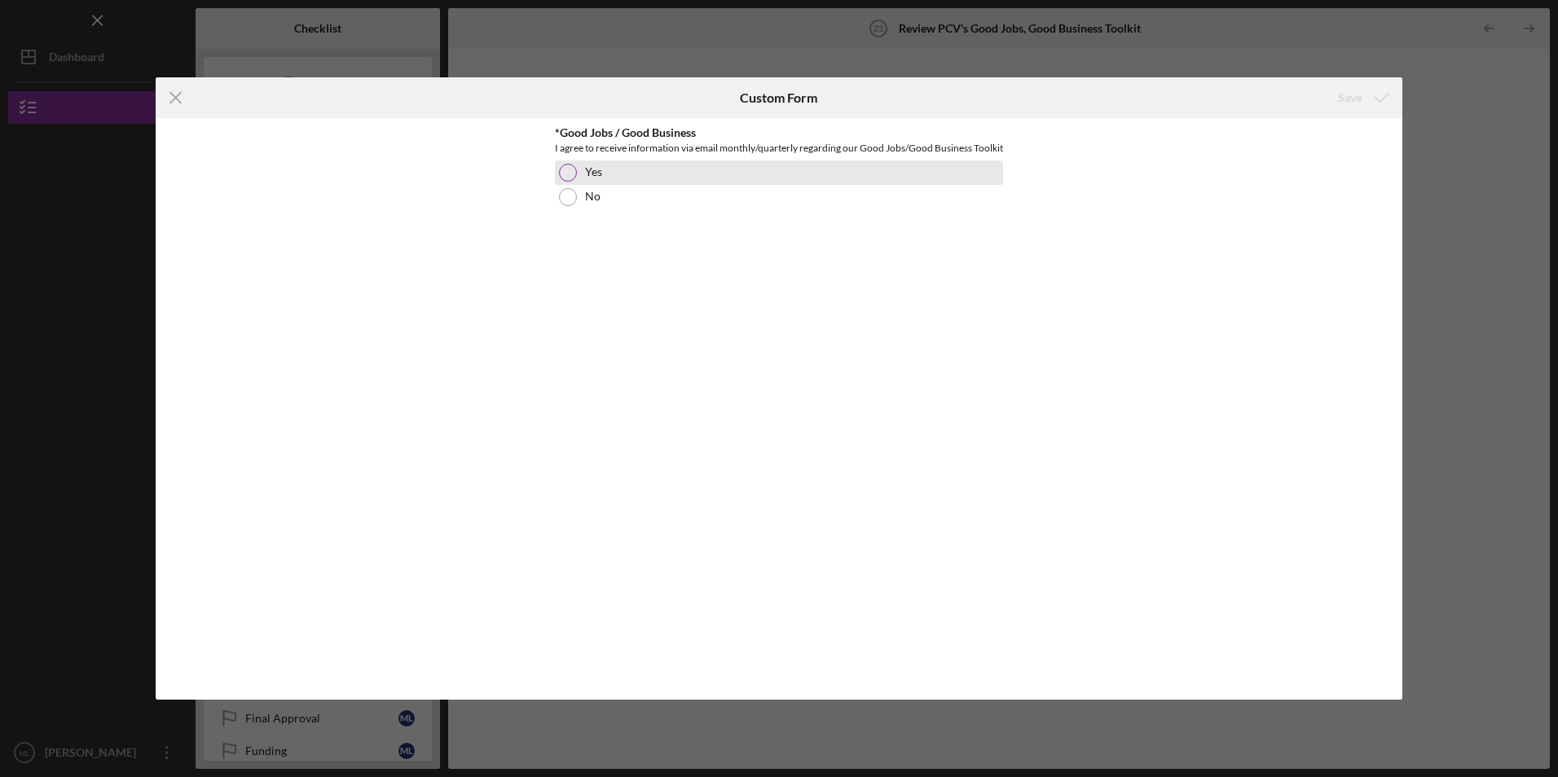
click at [568, 182] on div at bounding box center [568, 173] width 18 height 18
click at [1347, 99] on div "Save" at bounding box center [1350, 97] width 24 height 33
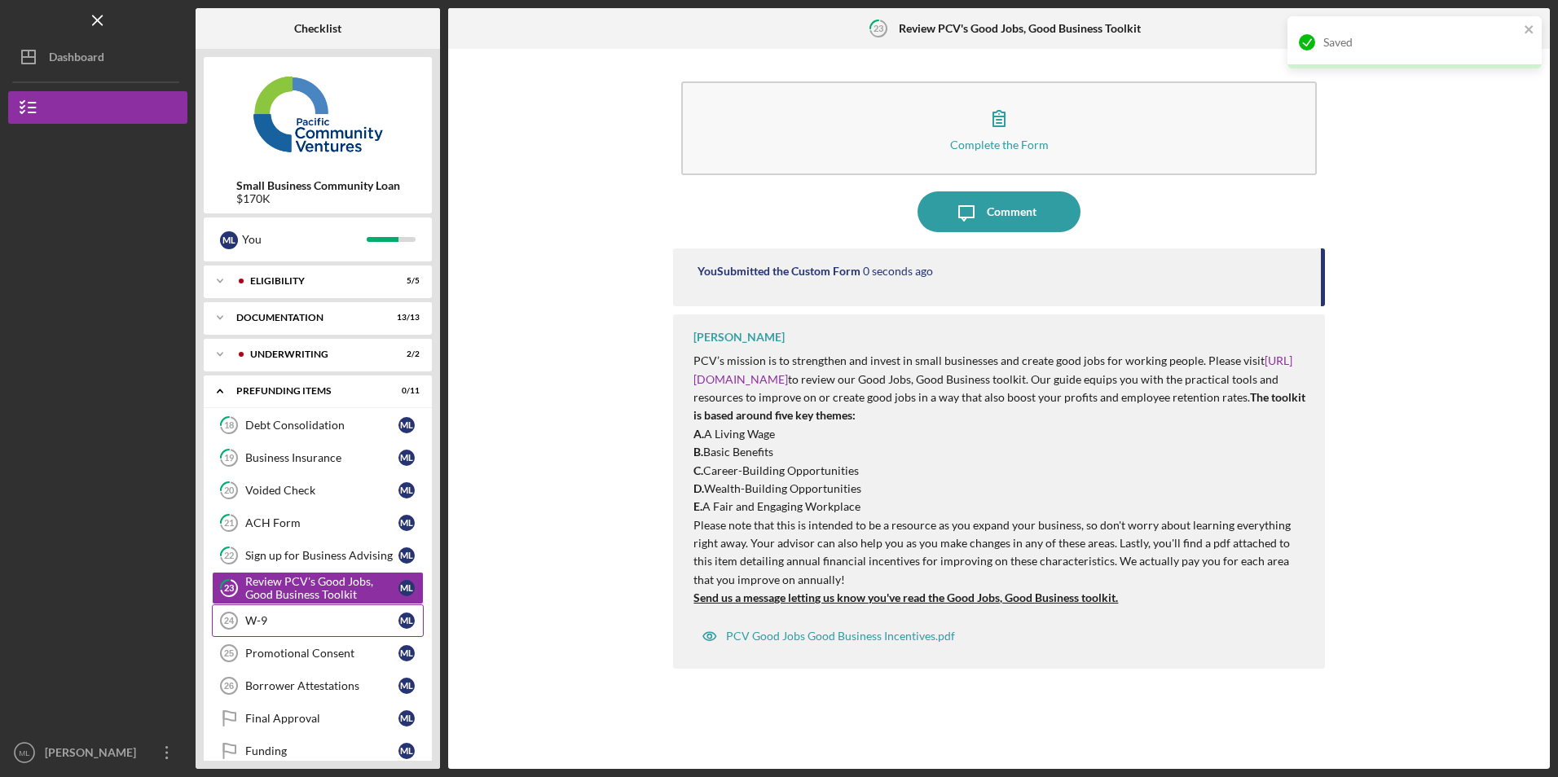
click at [312, 618] on div "W-9" at bounding box center [321, 620] width 153 height 13
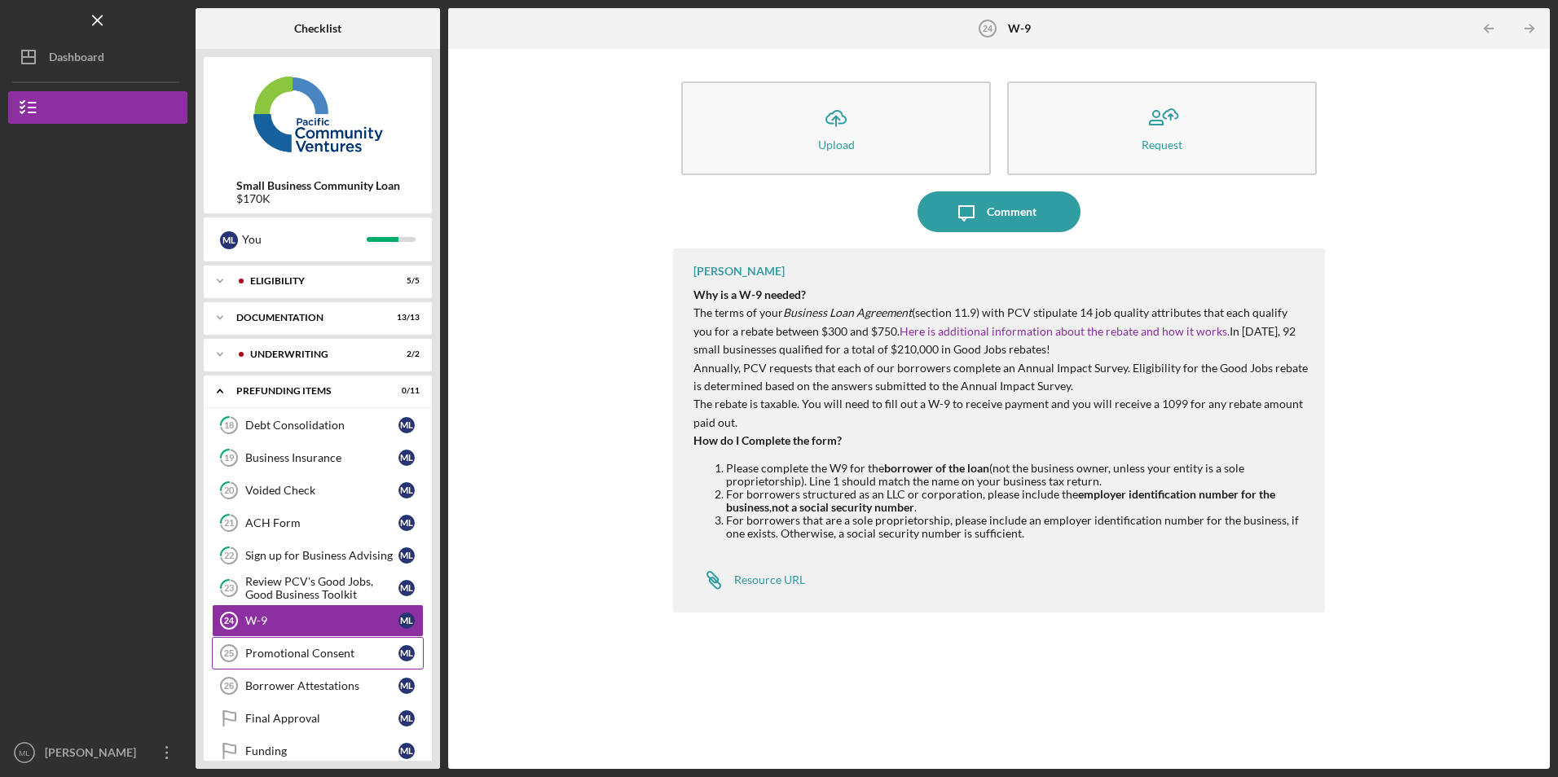
click at [310, 655] on div "Promotional Consent" at bounding box center [321, 653] width 153 height 13
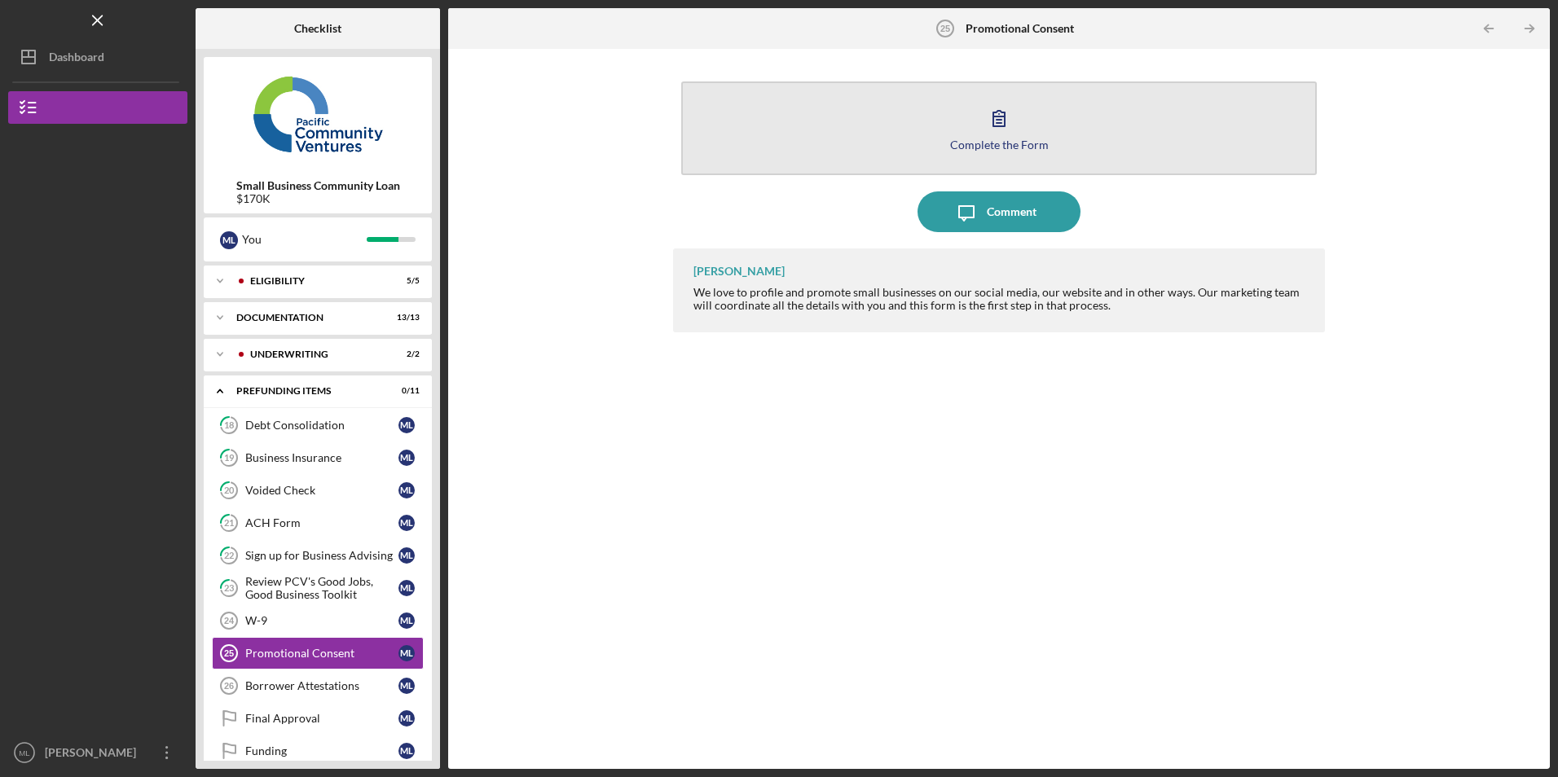
click at [912, 131] on button "Complete the Form Form" at bounding box center [998, 128] width 635 height 94
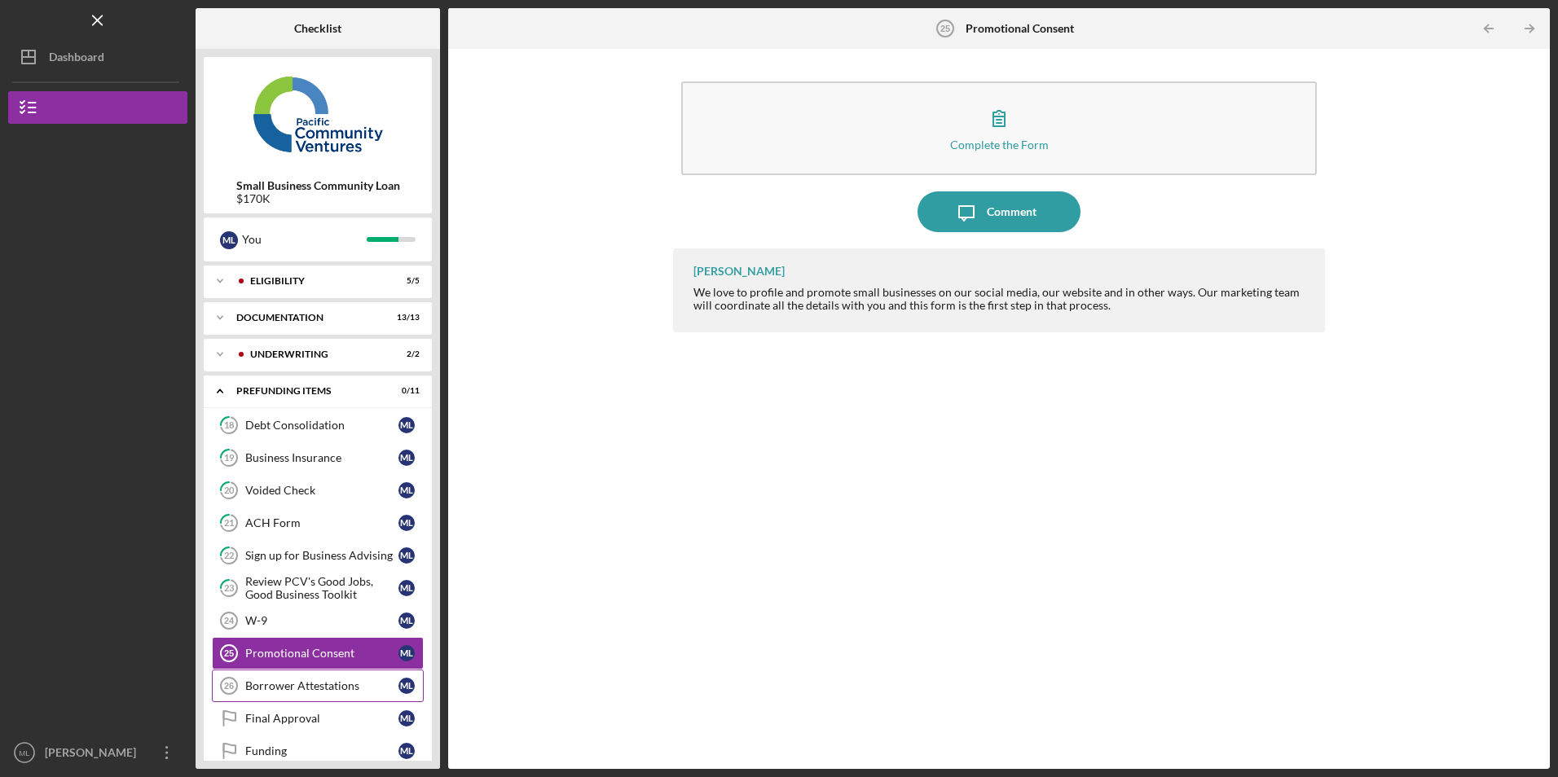
click at [295, 672] on link "Borrower Attestations 26 Borrower Attestations M L" at bounding box center [318, 686] width 212 height 33
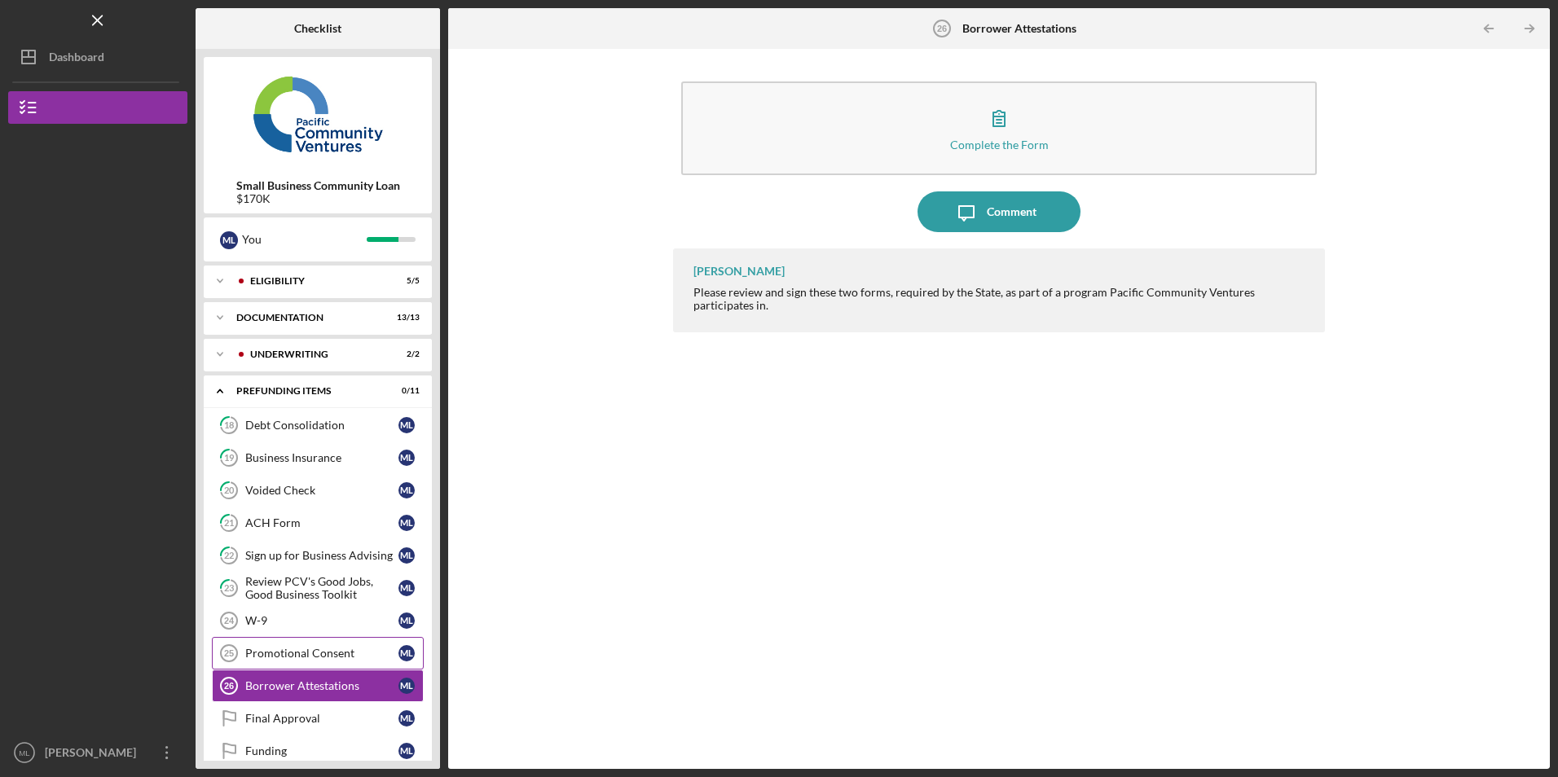
click at [304, 640] on link "Promotional Consent 25 Promotional Consent M L" at bounding box center [318, 653] width 212 height 33
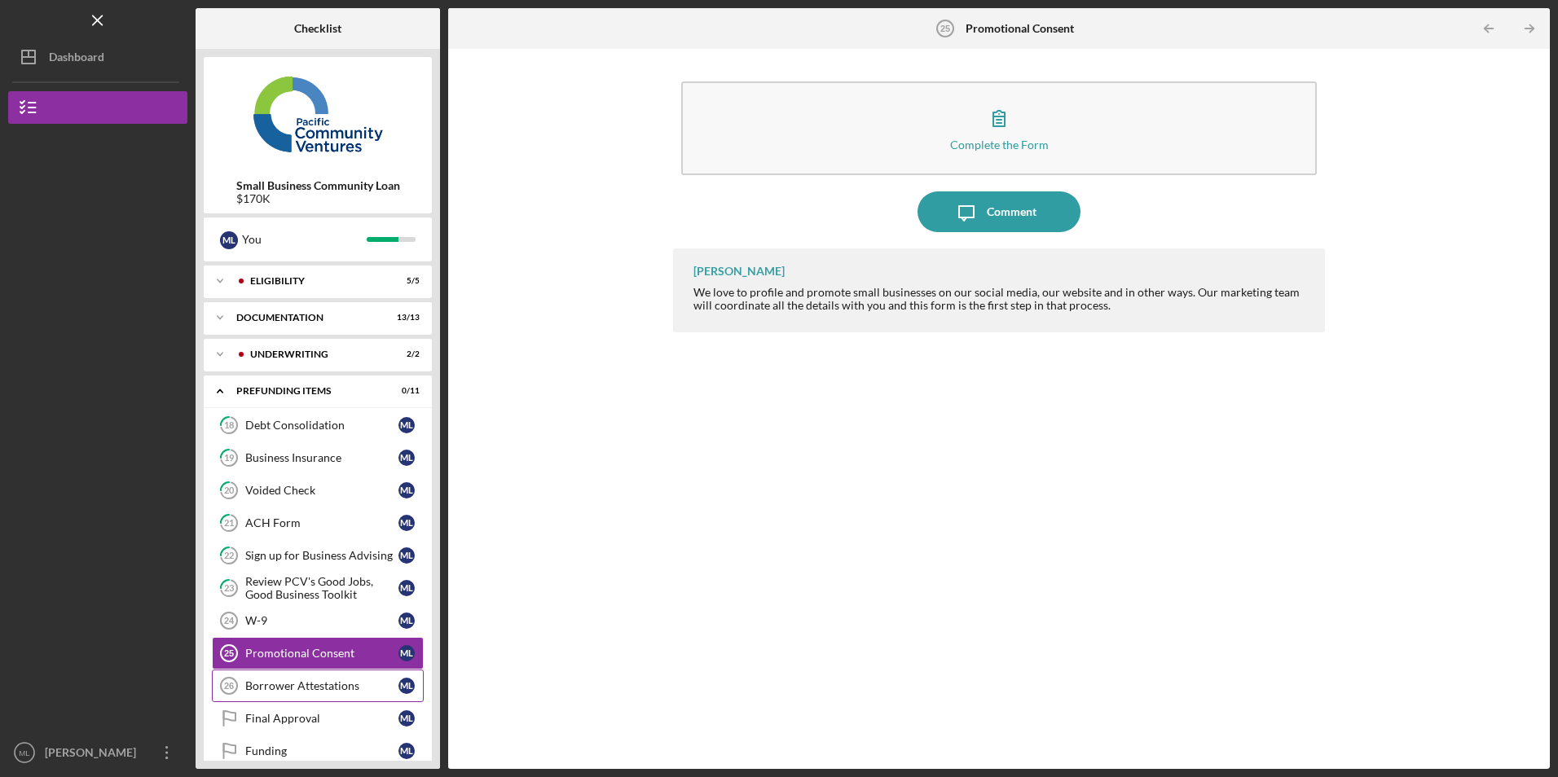
click at [267, 679] on link "Borrower Attestations 26 Borrower Attestations M L" at bounding box center [318, 686] width 212 height 33
